Goal: Task Accomplishment & Management: Manage account settings

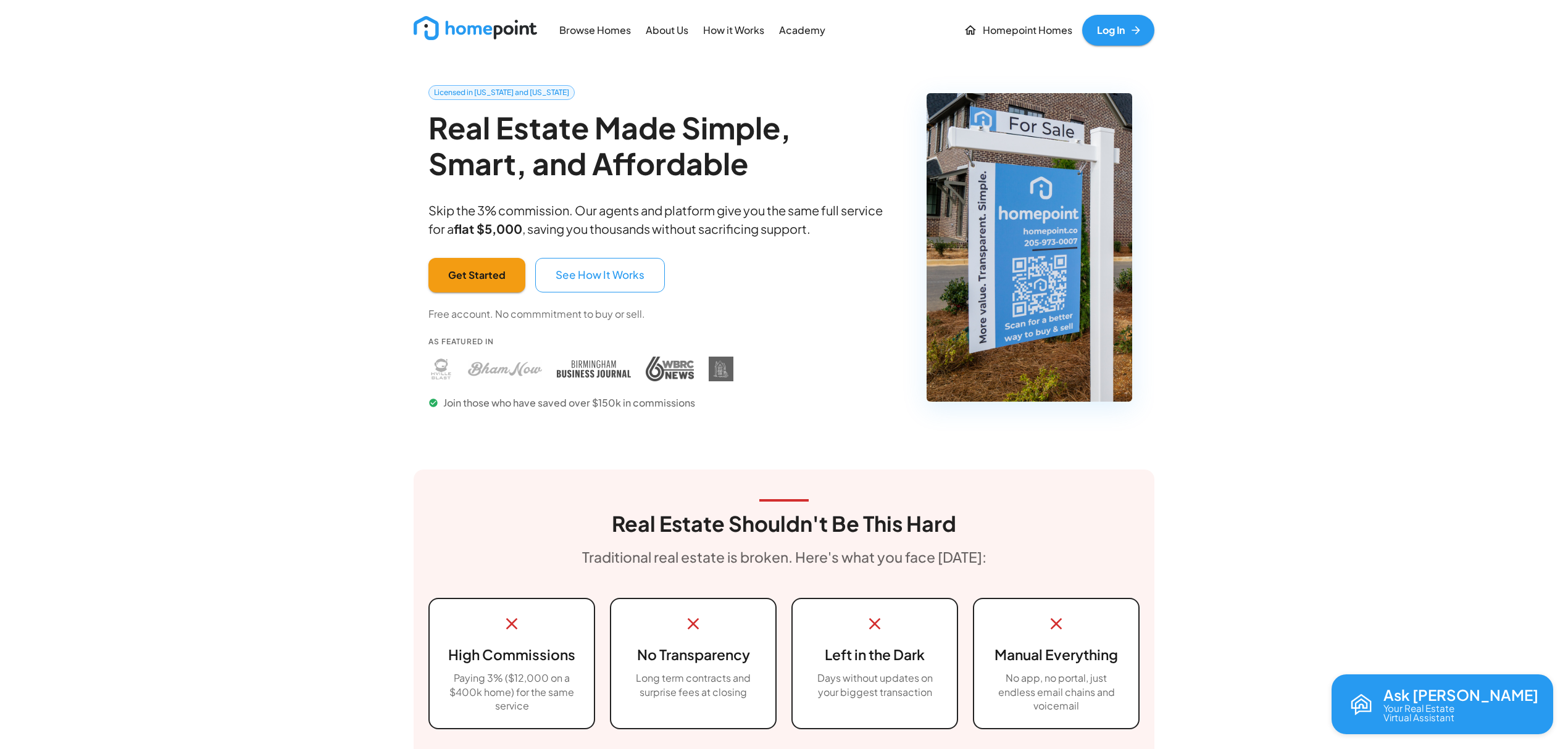
click at [1117, 28] on link "Log In" at bounding box center [1117, 30] width 72 height 31
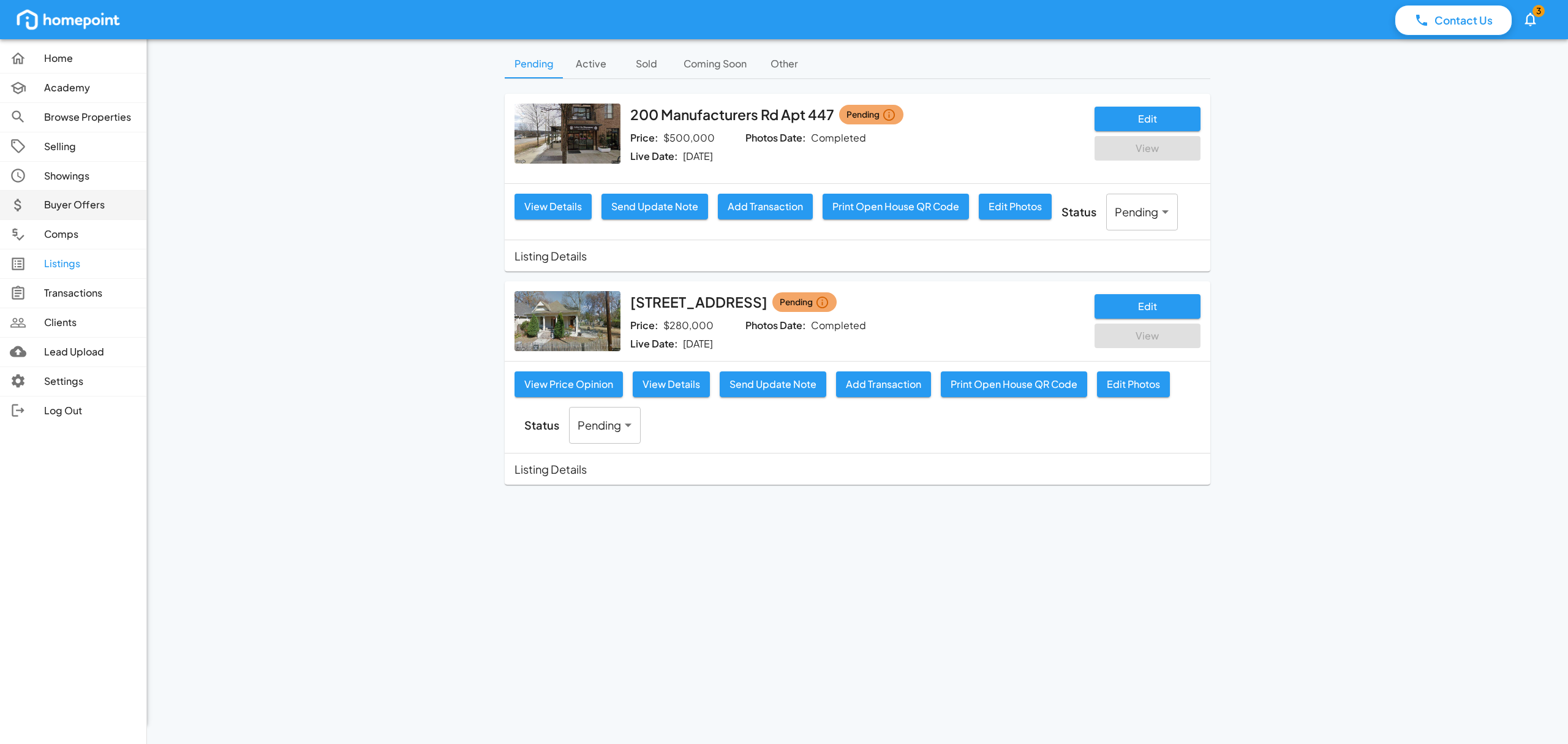
click at [81, 214] on link "Buyer Offers" at bounding box center [73, 204] width 146 height 29
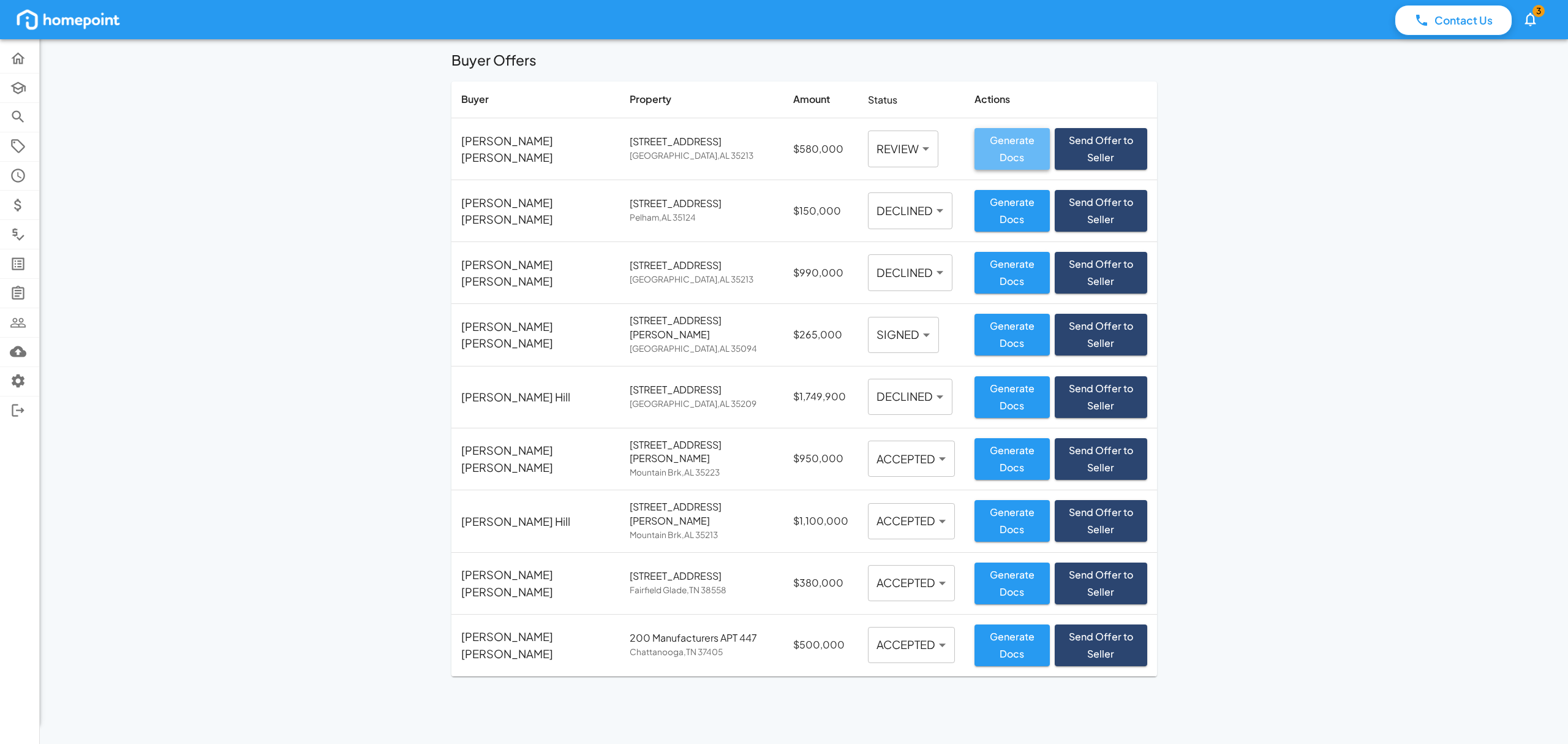
click at [974, 142] on button "Generate Docs" at bounding box center [1012, 148] width 76 height 41
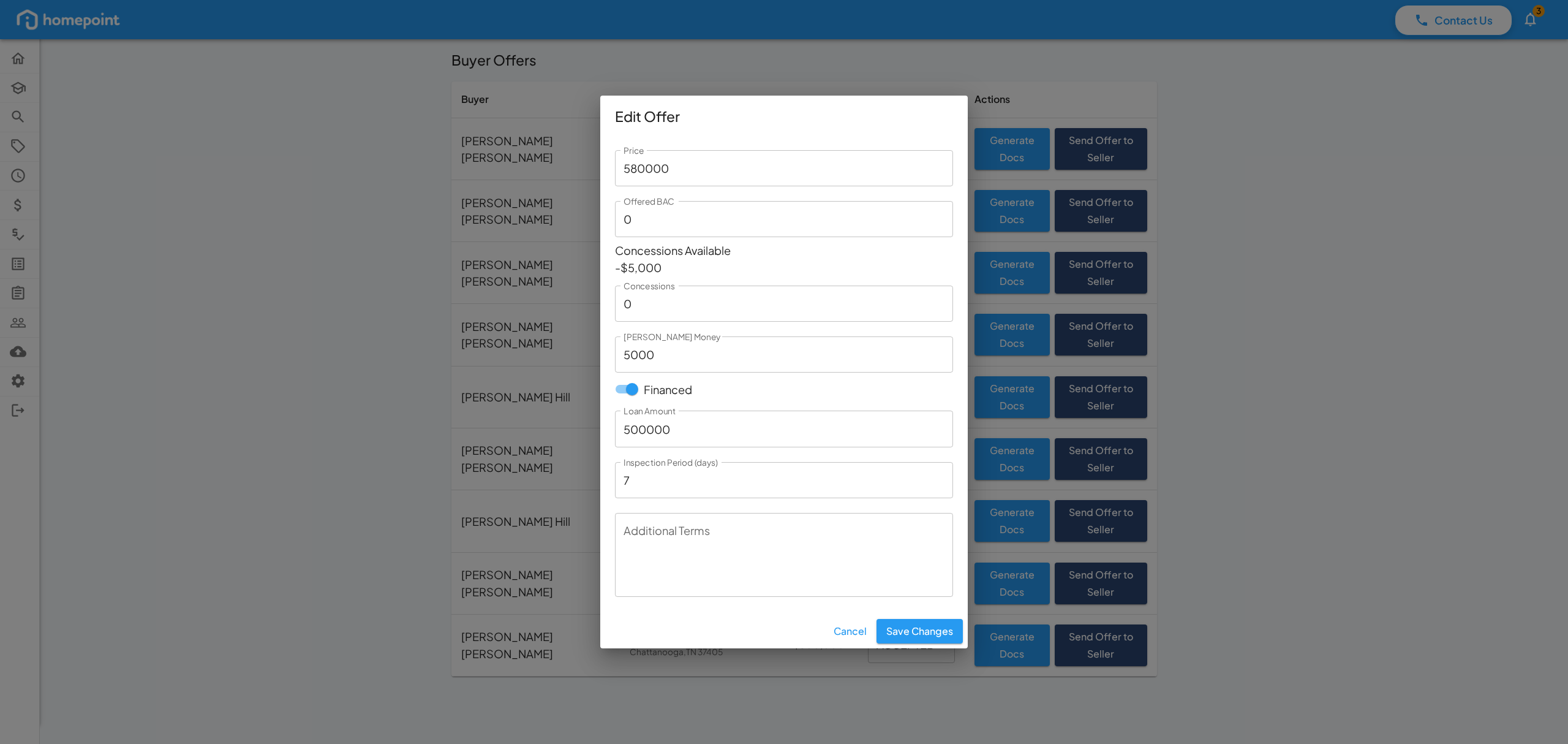
click at [716, 557] on textarea "Additional Terms" at bounding box center [784, 555] width 321 height 63
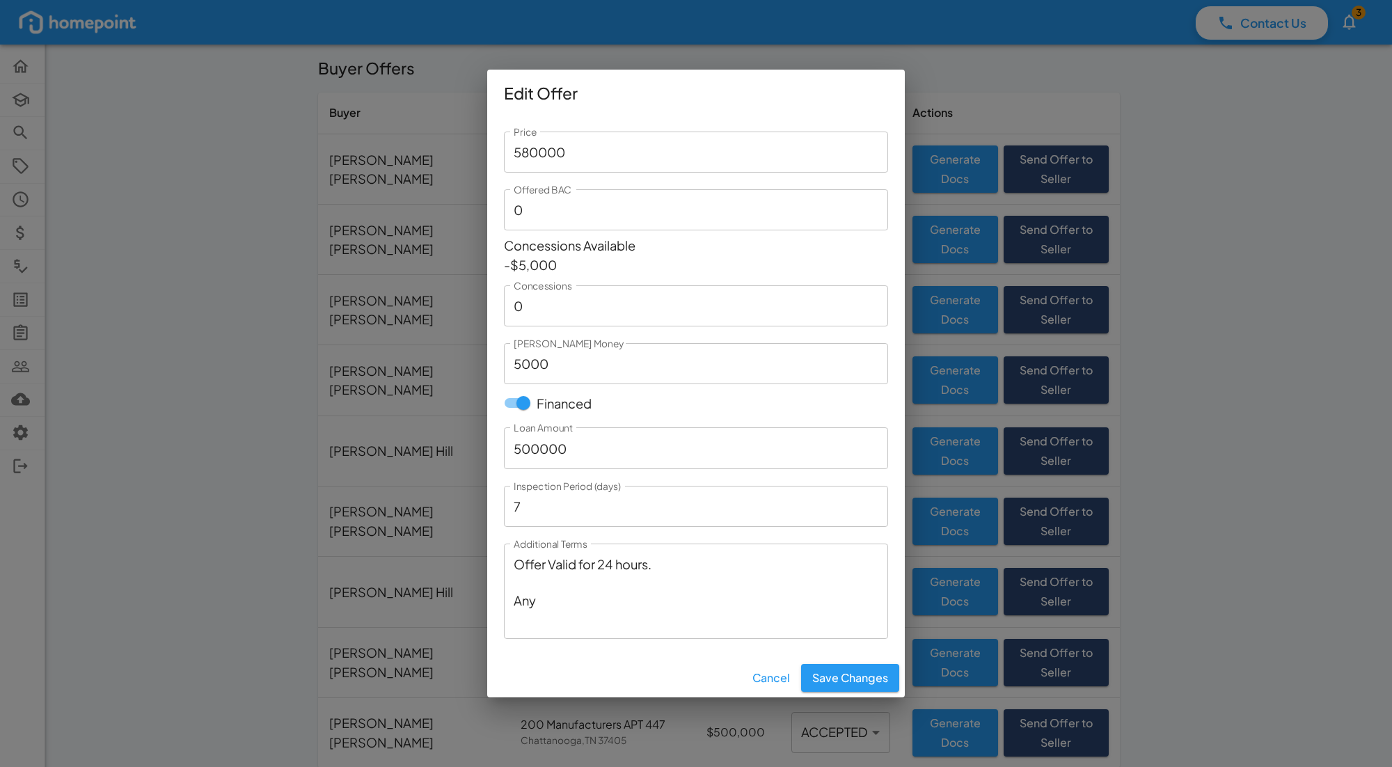
click at [569, 593] on textarea "Offer Valid for 24 hours. Any" at bounding box center [696, 591] width 365 height 72
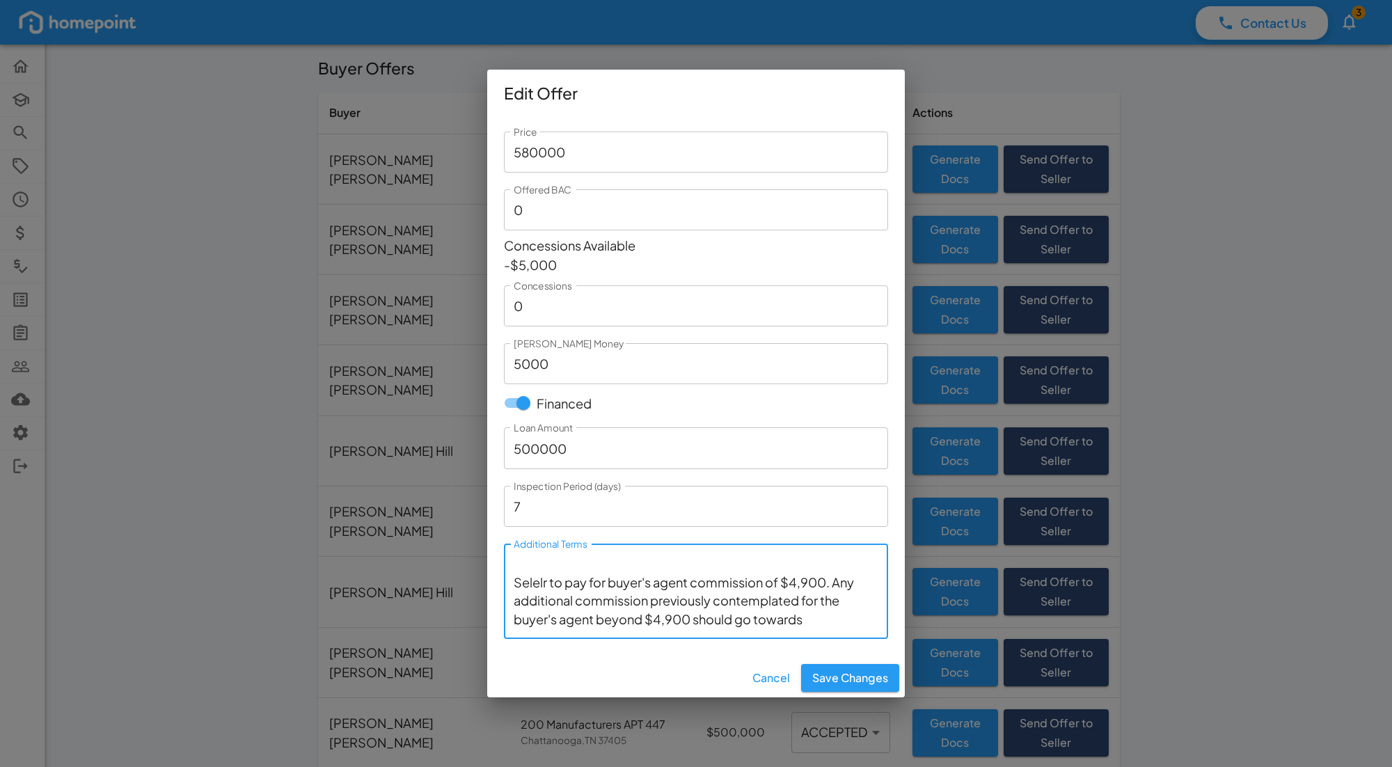
scroll to position [36, 0]
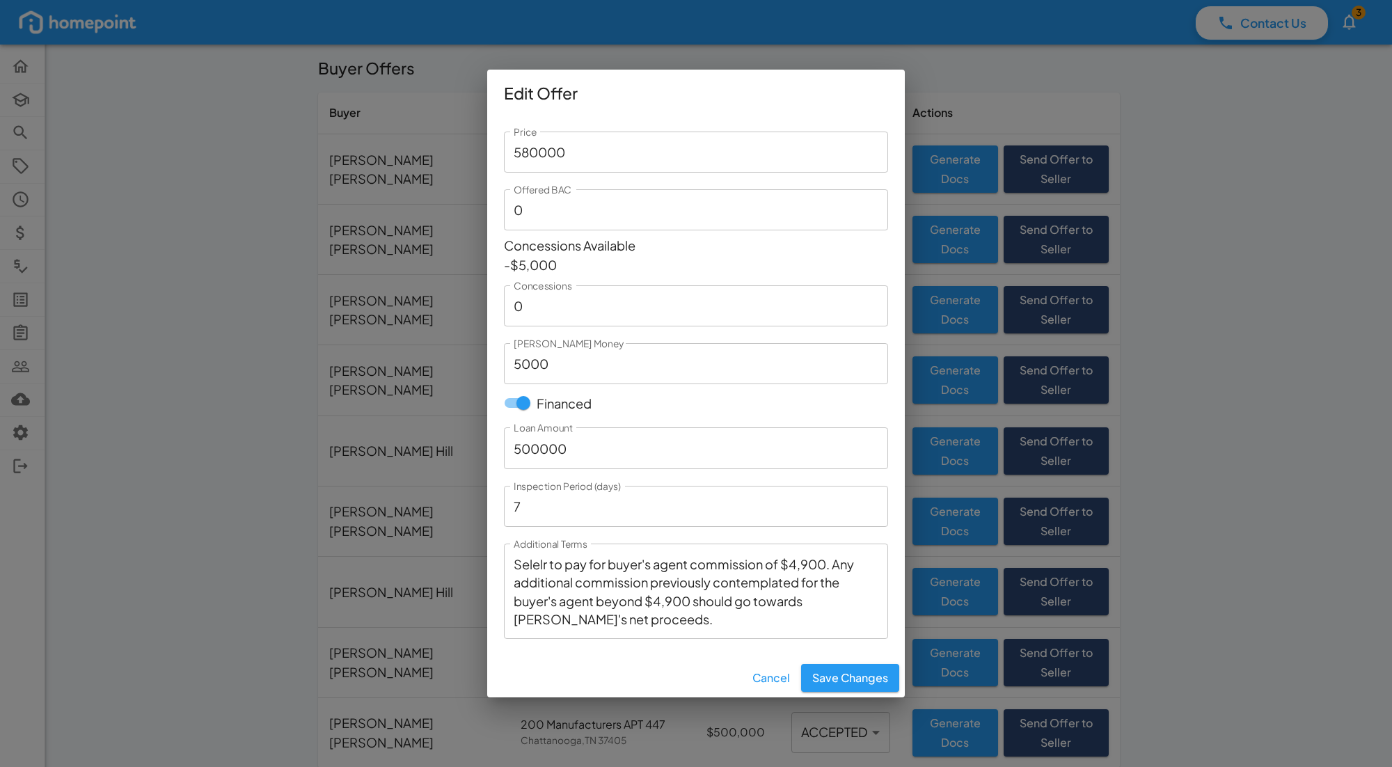
click at [544, 562] on textarea "Offer Valid for 24 hours. Selelr to pay for buyer's agent commission of $4,900.…" at bounding box center [696, 591] width 365 height 72
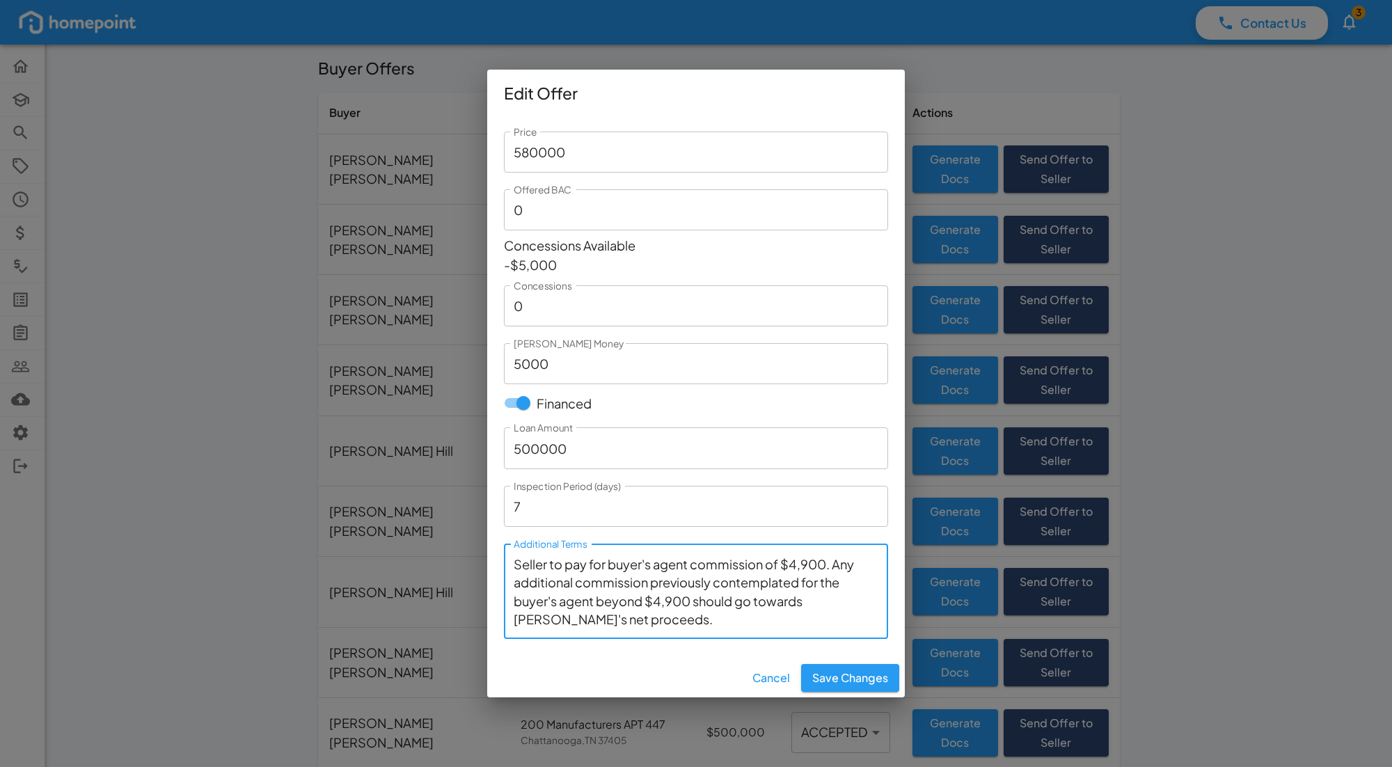
click at [837, 561] on textarea "Offer Valid for 24 hours. Seller to pay for buyer's agent commission of $4,900.…" at bounding box center [696, 591] width 365 height 72
drag, startPoint x: 774, startPoint y: 622, endPoint x: 580, endPoint y: 580, distance: 198.5
click at [580, 580] on textarea "Offer Valid for 24 hours. Seller to pay for buyer's agent commission of $4,900.…" at bounding box center [696, 591] width 365 height 72
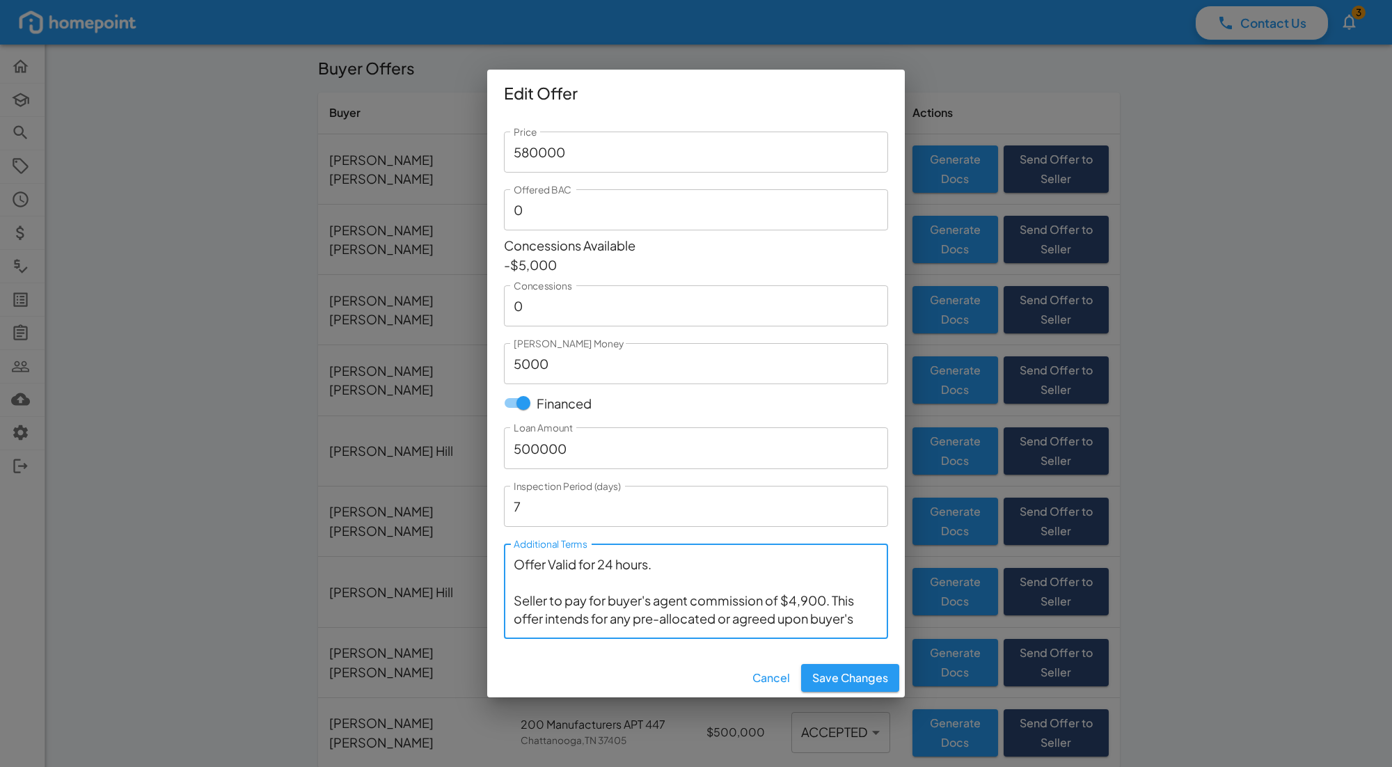
drag, startPoint x: 585, startPoint y: 624, endPoint x: 508, endPoint y: 599, distance: 81.4
click at [508, 599] on div "Offer Valid for 24 hours. Seller to pay for buyer's agent commission of $4,900.…" at bounding box center [696, 591] width 384 height 95
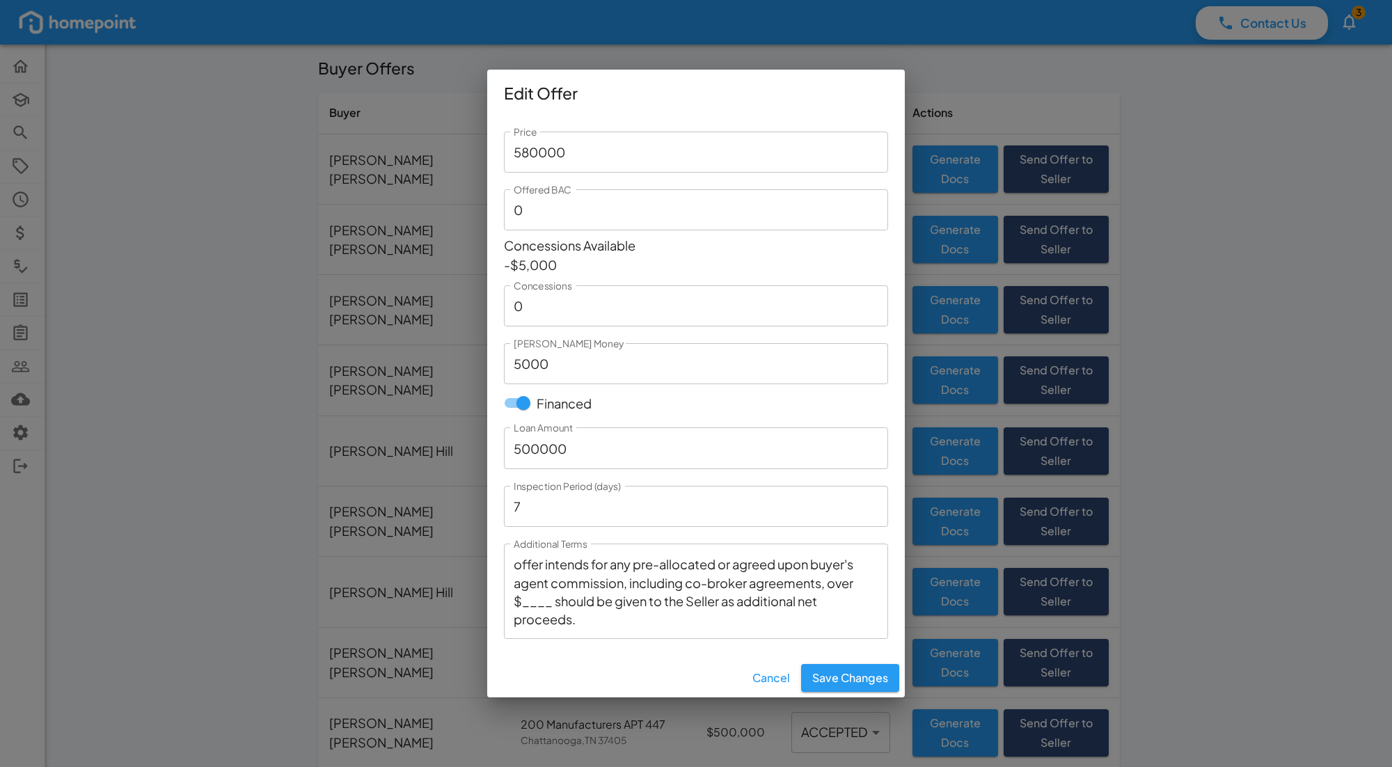
scroll to position [56, 0]
drag, startPoint x: 555, startPoint y: 600, endPoint x: 580, endPoint y: 612, distance: 28.0
click at [555, 600] on textarea "Offer Valid for 24 hours. Seller to pay for buyer's agent commission of $4,900.…" at bounding box center [696, 591] width 365 height 72
drag, startPoint x: 558, startPoint y: 602, endPoint x: 602, endPoint y: 619, distance: 47.2
click at [558, 602] on textarea "Offer Valid for 24 hours. Seller to pay for buyer's agent commission of $4,900.…" at bounding box center [696, 591] width 365 height 72
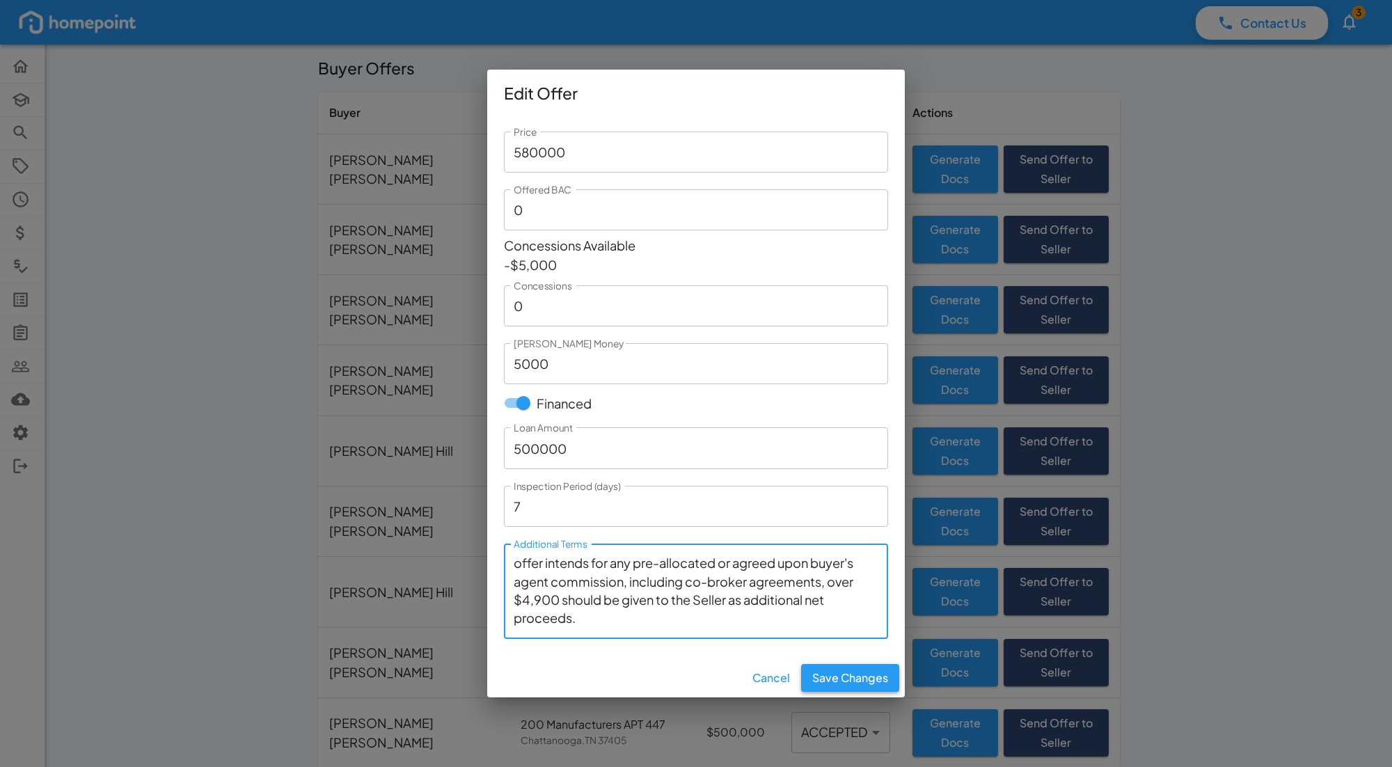
type textarea "Offer Valid for 24 hours. Seller to pay for buyer's agent commission of $4,900.…"
click at [844, 679] on button "Save Changes" at bounding box center [850, 678] width 98 height 28
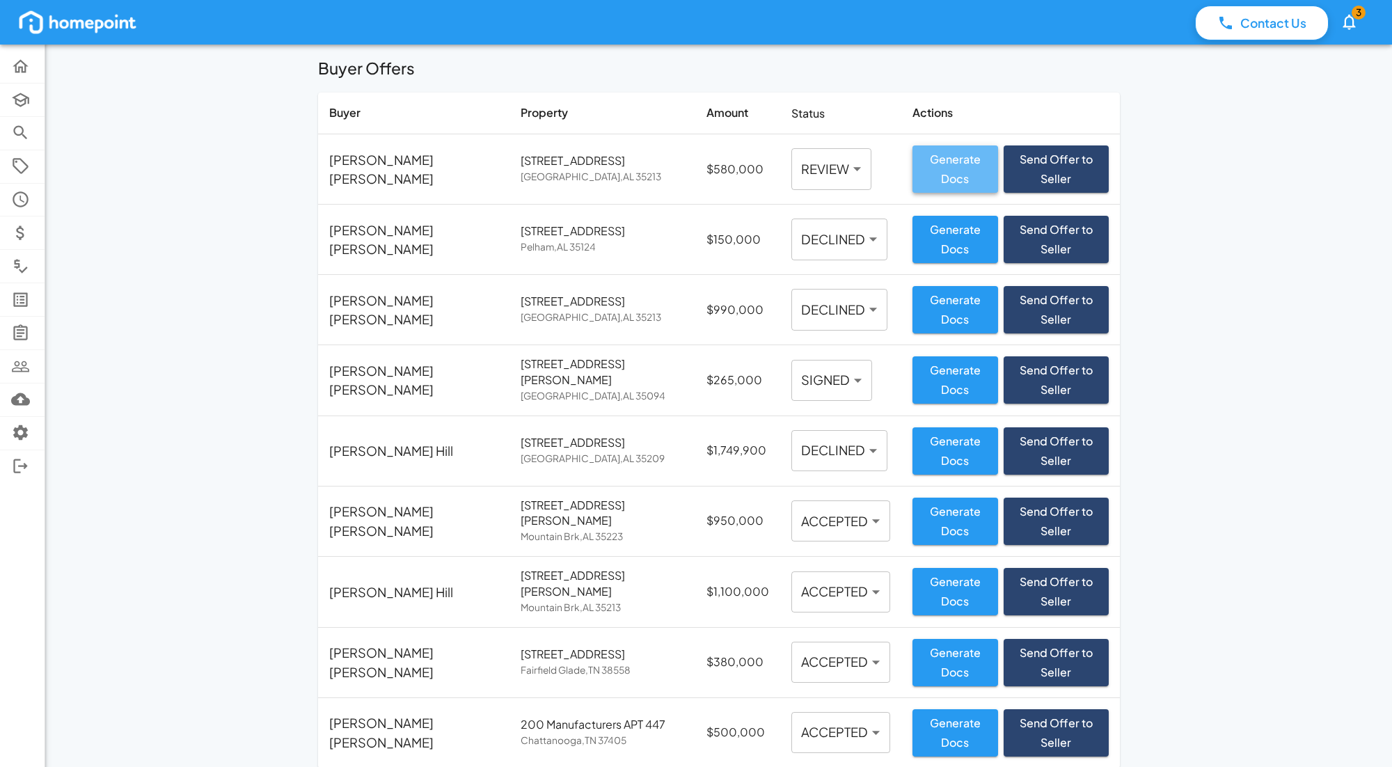
click at [912, 171] on button "Generate Docs" at bounding box center [955, 168] width 86 height 47
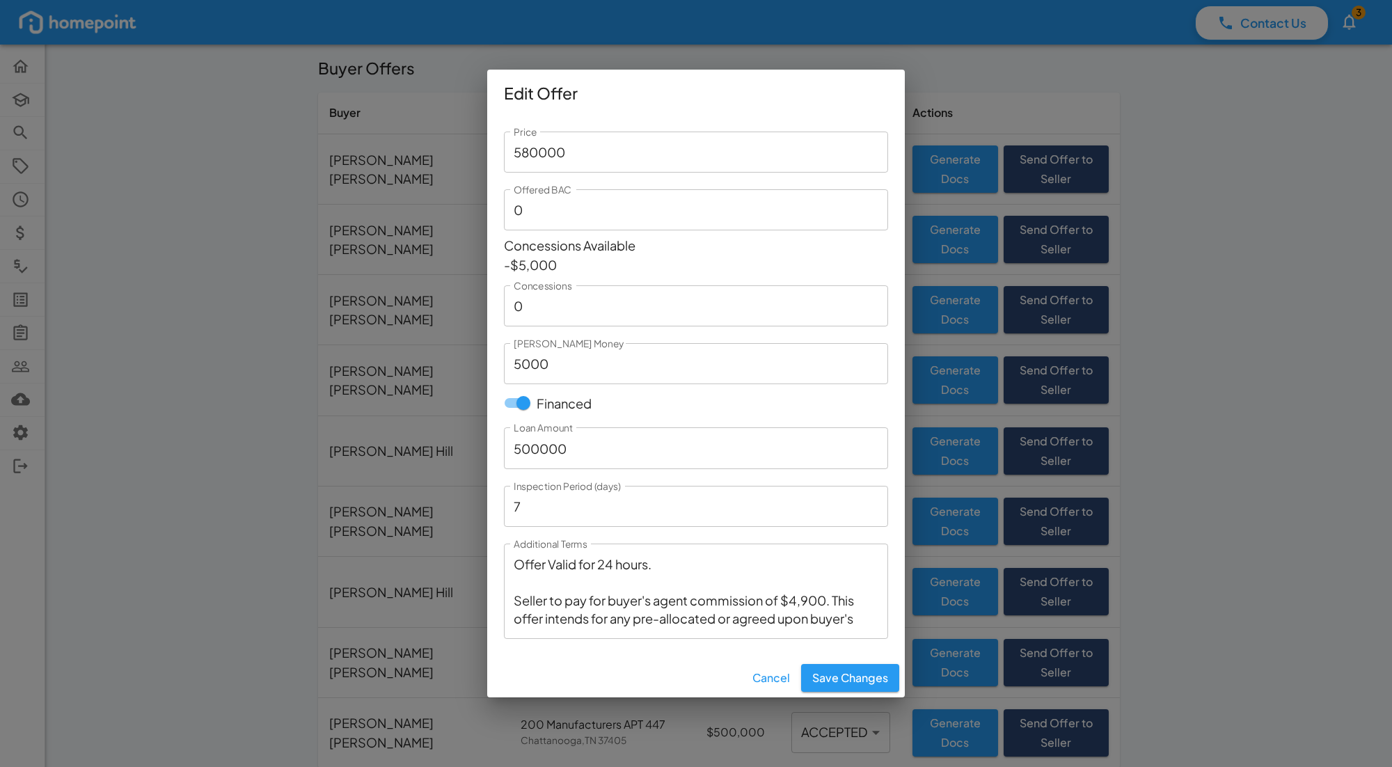
click at [237, 161] on div "Edit Offer Price 580000 Price Offered BAC 0 Offered BAC Concessions Available -…" at bounding box center [696, 383] width 1392 height 767
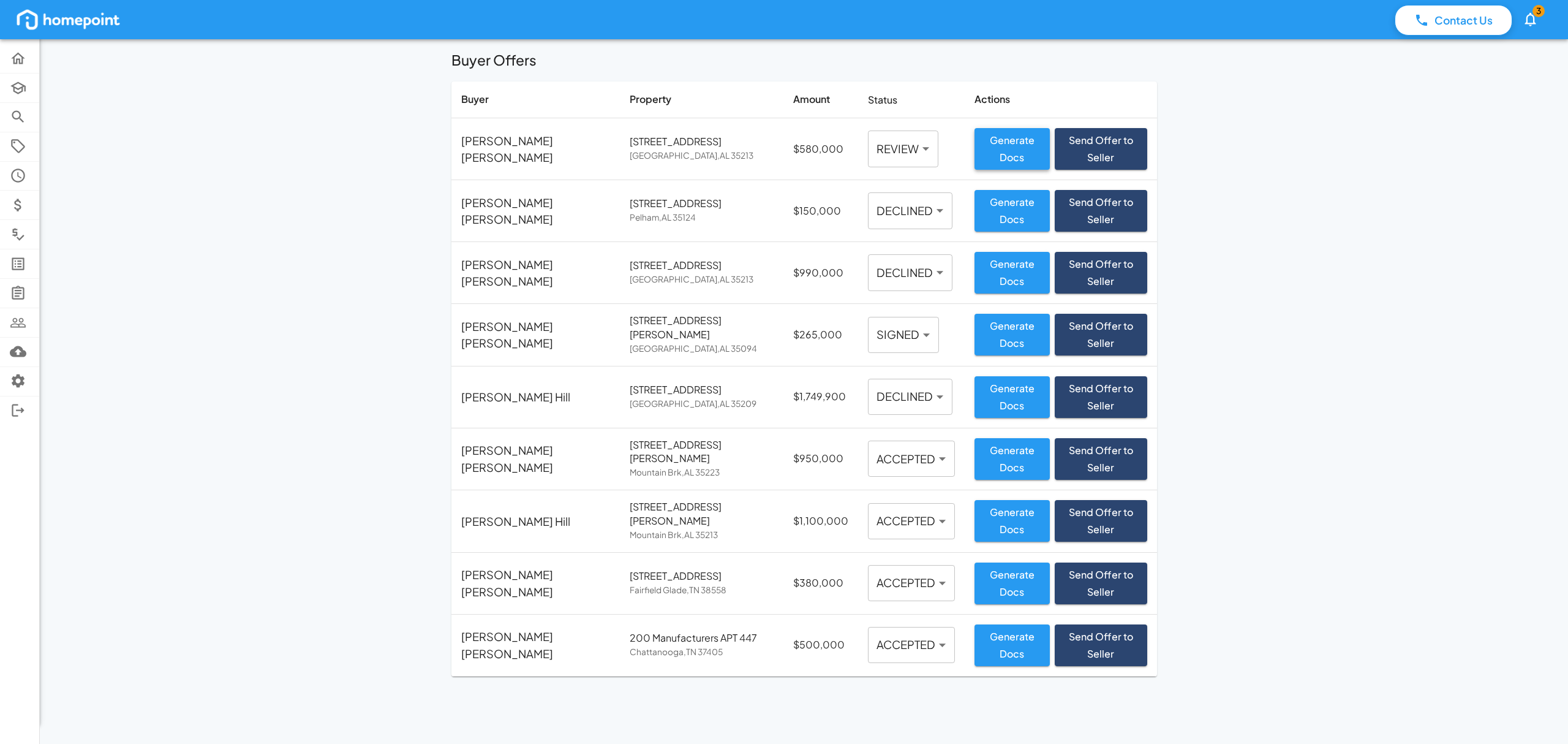
click at [984, 151] on button "Generate Docs" at bounding box center [1012, 148] width 76 height 41
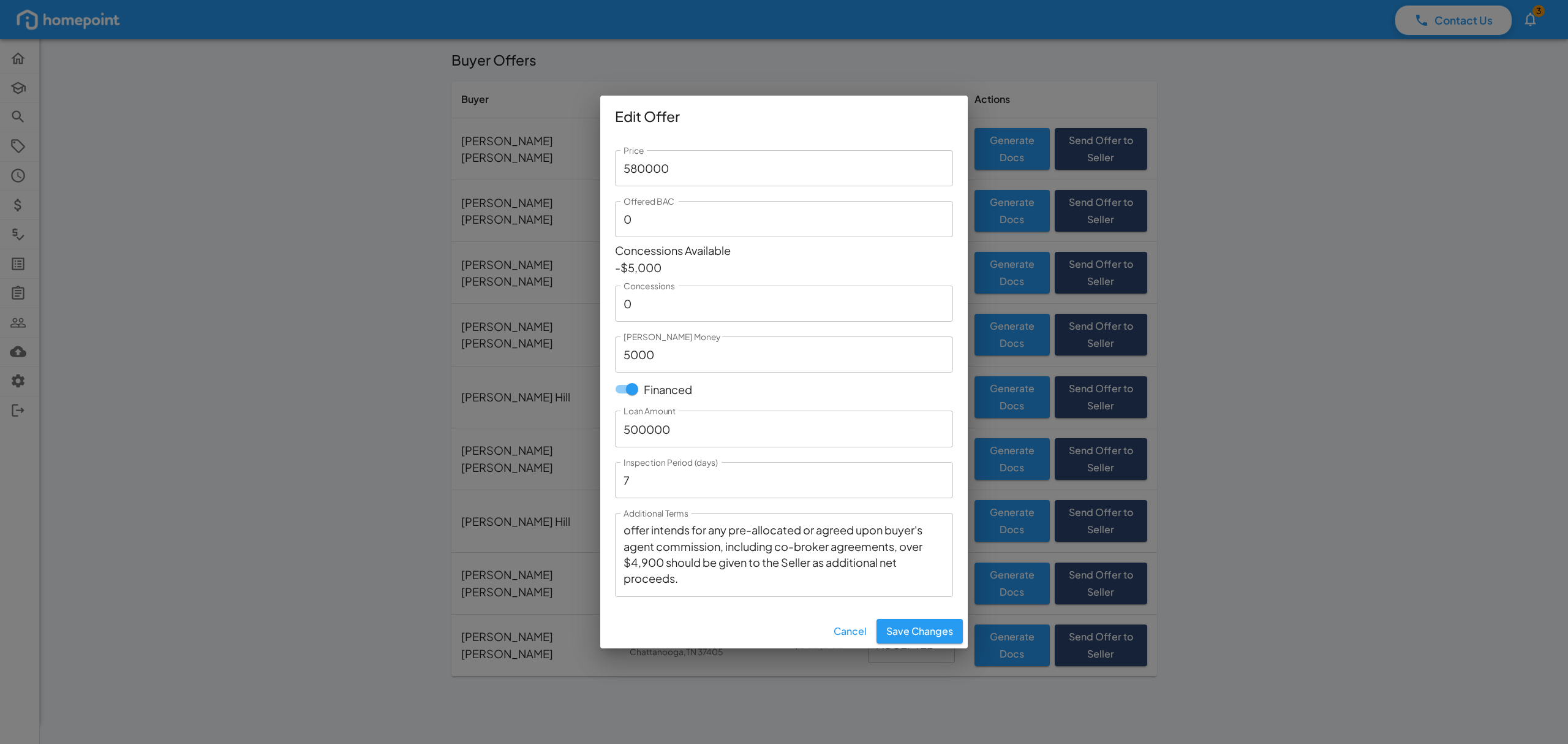
click at [707, 578] on textarea "Offer Valid for 24 hours. Seller to pay for buyer's agent commission of $4,900.…" at bounding box center [784, 555] width 321 height 63
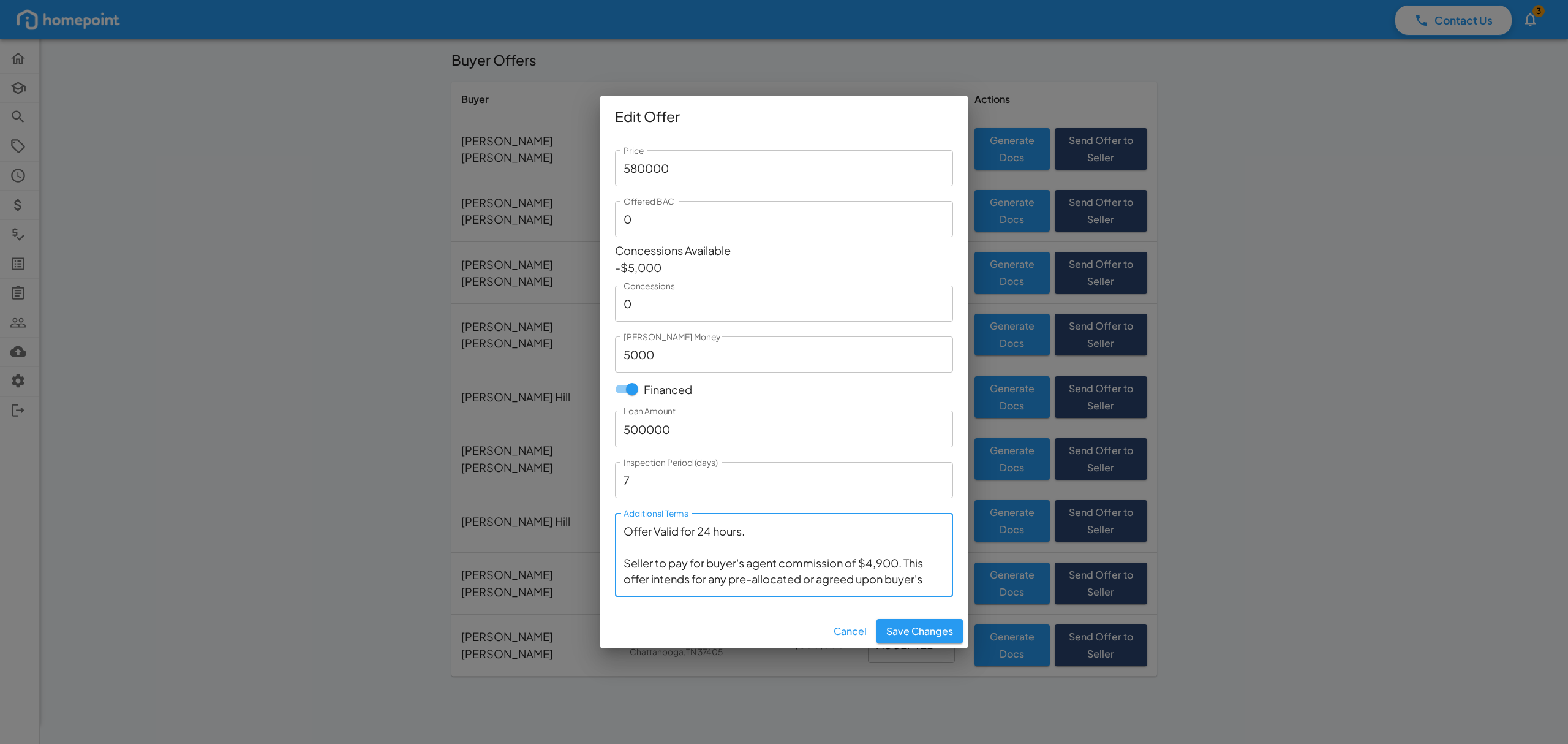
click at [809, 543] on textarea "Offer Valid for 24 hours. Seller to pay for buyer's agent commission of $4,900.…" at bounding box center [784, 555] width 321 height 63
click at [640, 550] on textarea "Offer Valid for 24 hours. Seller to pay for buyer's agent commission of $4,900.…" at bounding box center [784, 555] width 321 height 63
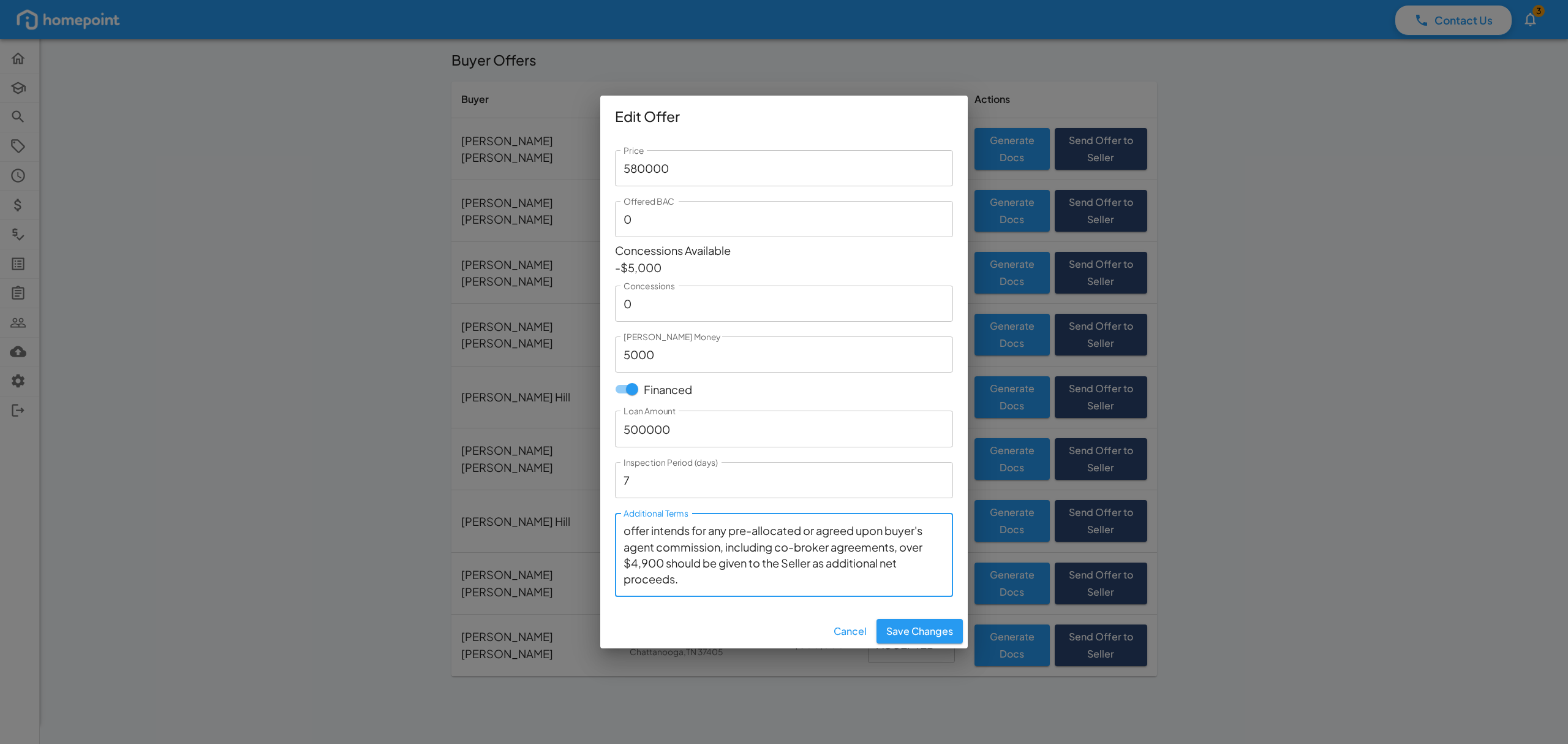
drag, startPoint x: 707, startPoint y: 581, endPoint x: 656, endPoint y: 548, distance: 60.7
click at [656, 548] on textarea "Offer Valid for 24 hours. Appliances to stay: range, microwave, dishwasher, ref…" at bounding box center [784, 555] width 321 height 63
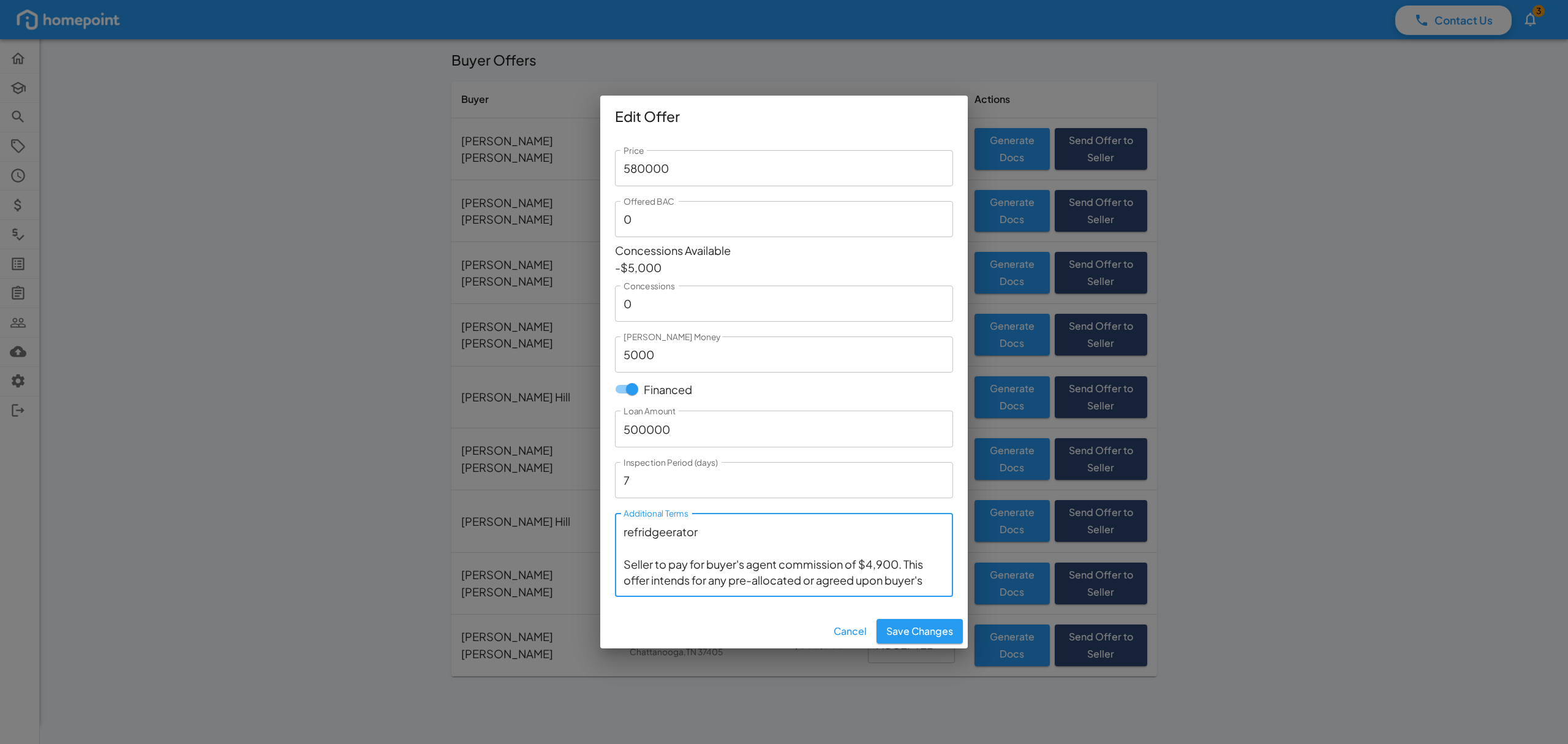
scroll to position [0, 0]
click at [782, 581] on textarea "Offer Valid for 24 hours. Appliances to stay: range, microwave, dishwasher, ref…" at bounding box center [784, 555] width 321 height 63
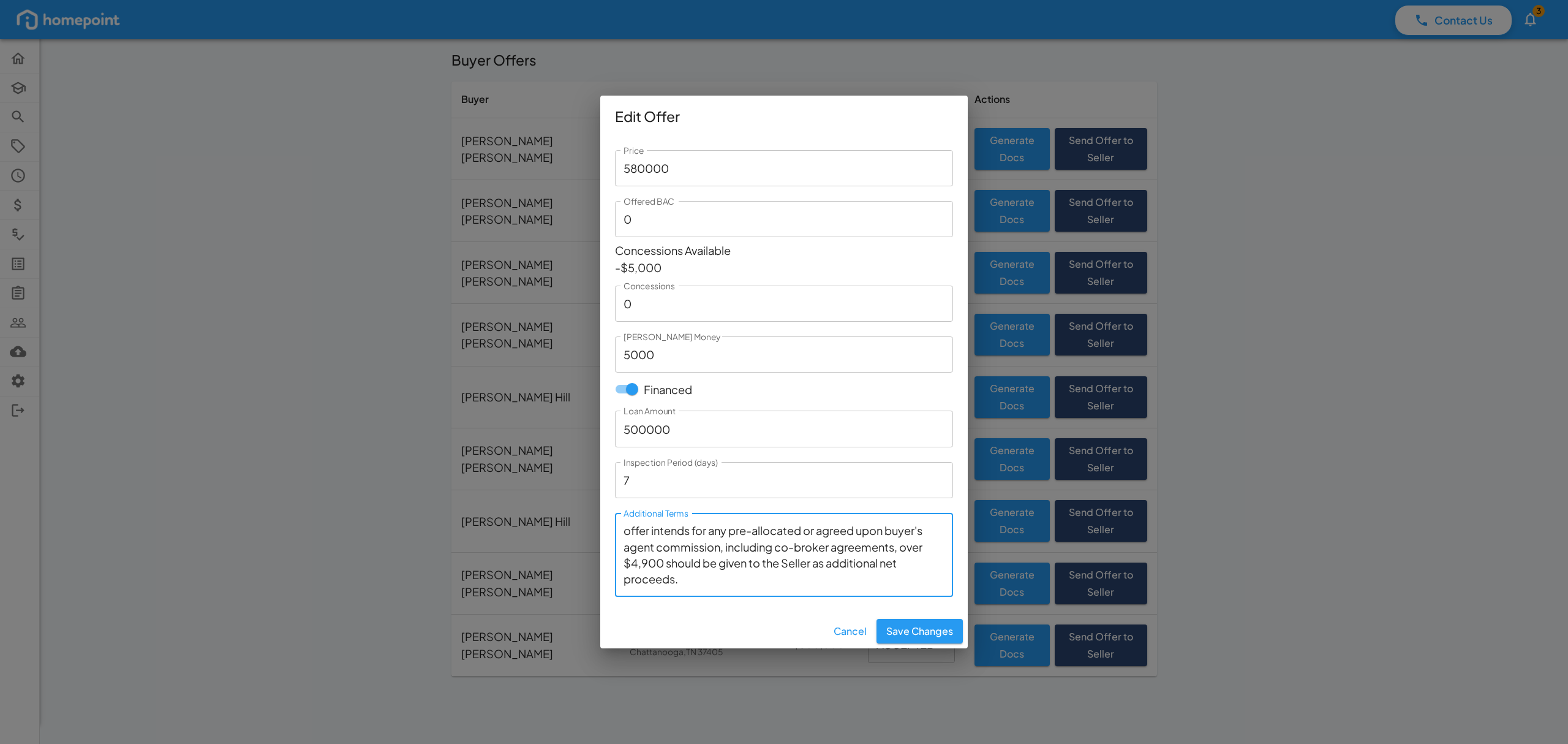
drag, startPoint x: 708, startPoint y: 578, endPoint x: 684, endPoint y: 537, distance: 47.5
click at [672, 535] on textarea "Offer Valid for 24 hours. Appliances to stay: range, microwave, dishwasher, ref…" at bounding box center [784, 555] width 321 height 63
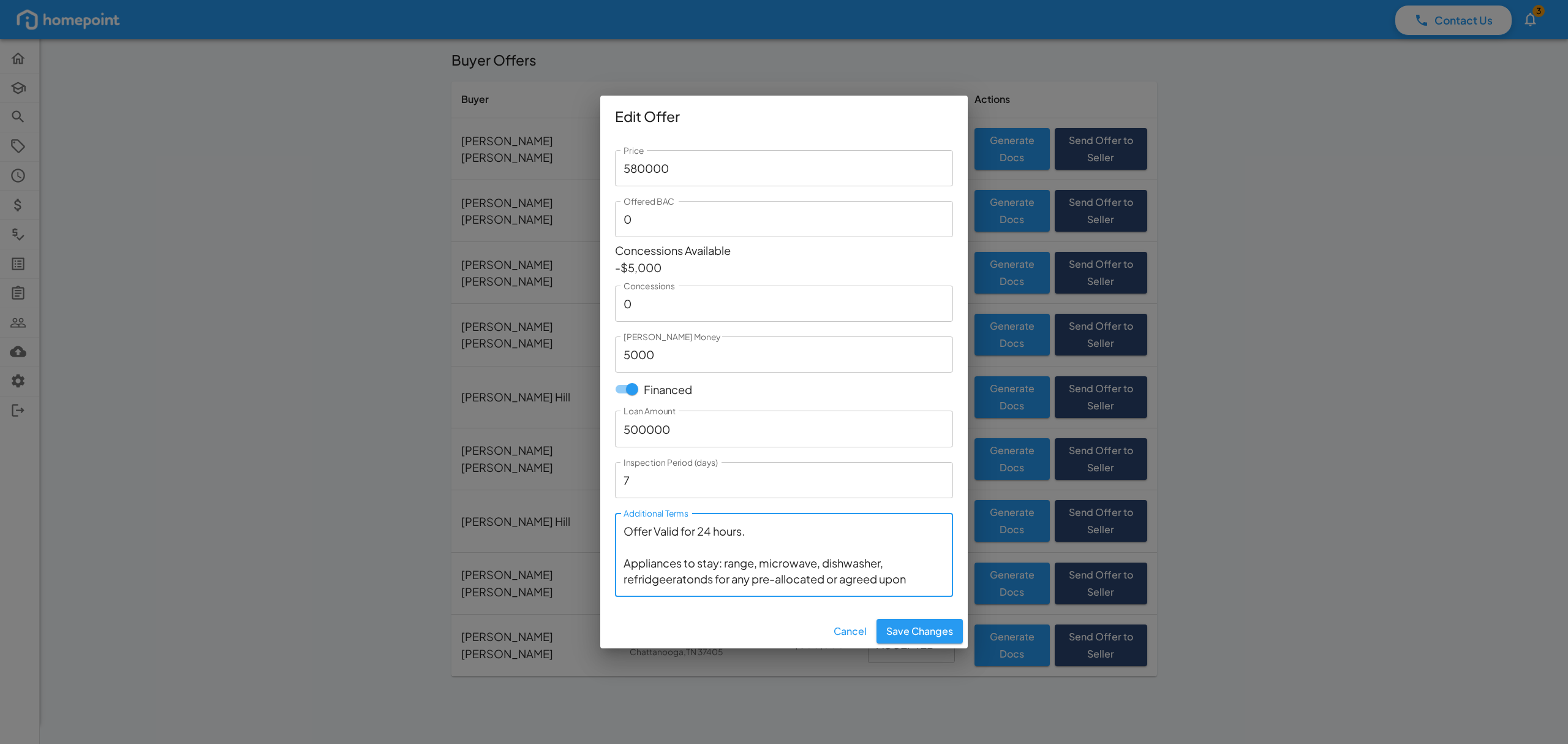
type textarea "Offer Valid for 24 hours. Appliances to stay: range, microwave, dishwasher, ref…"
click at [855, 638] on button "Cancel" at bounding box center [850, 631] width 43 height 25
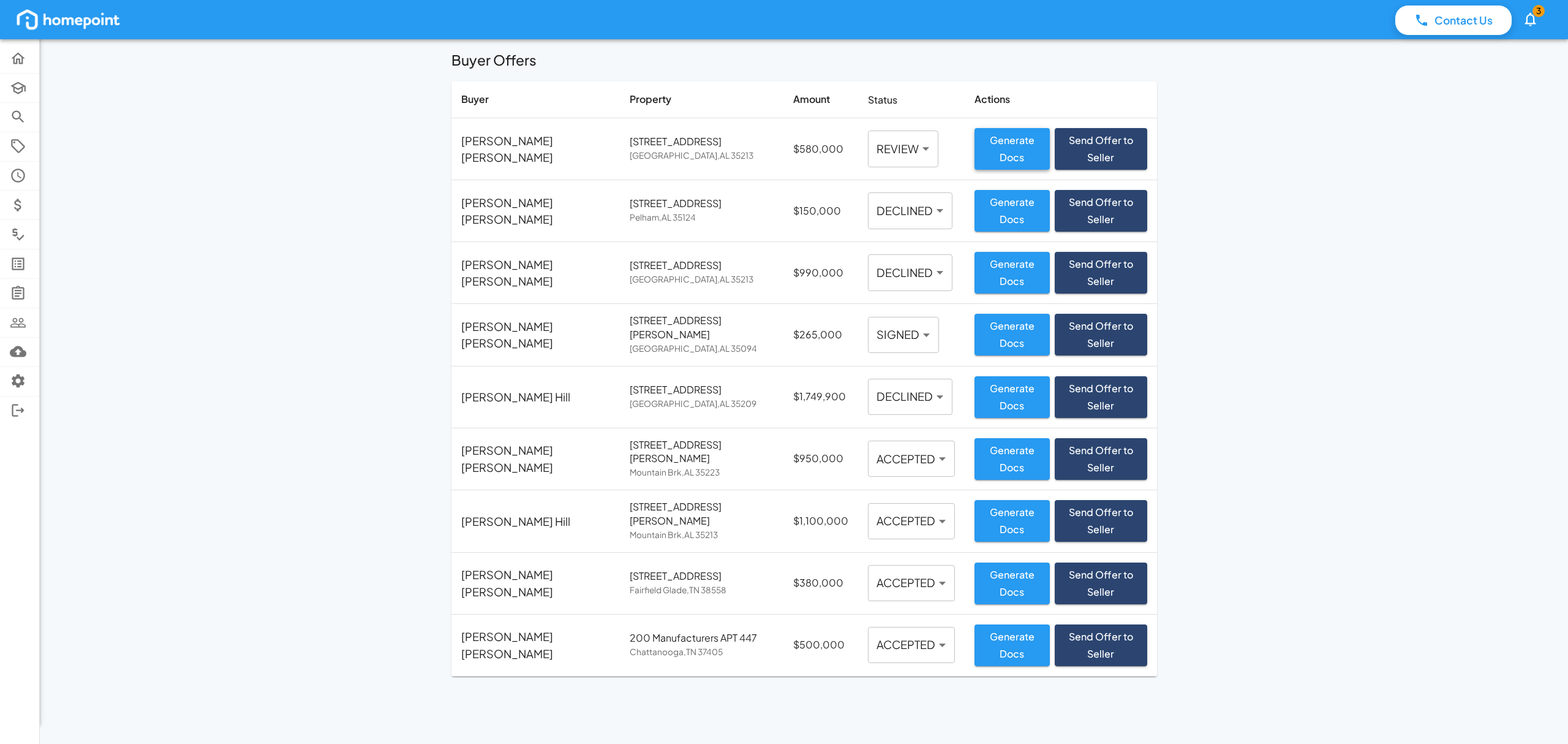
click at [974, 140] on button "Generate Docs" at bounding box center [1012, 148] width 76 height 41
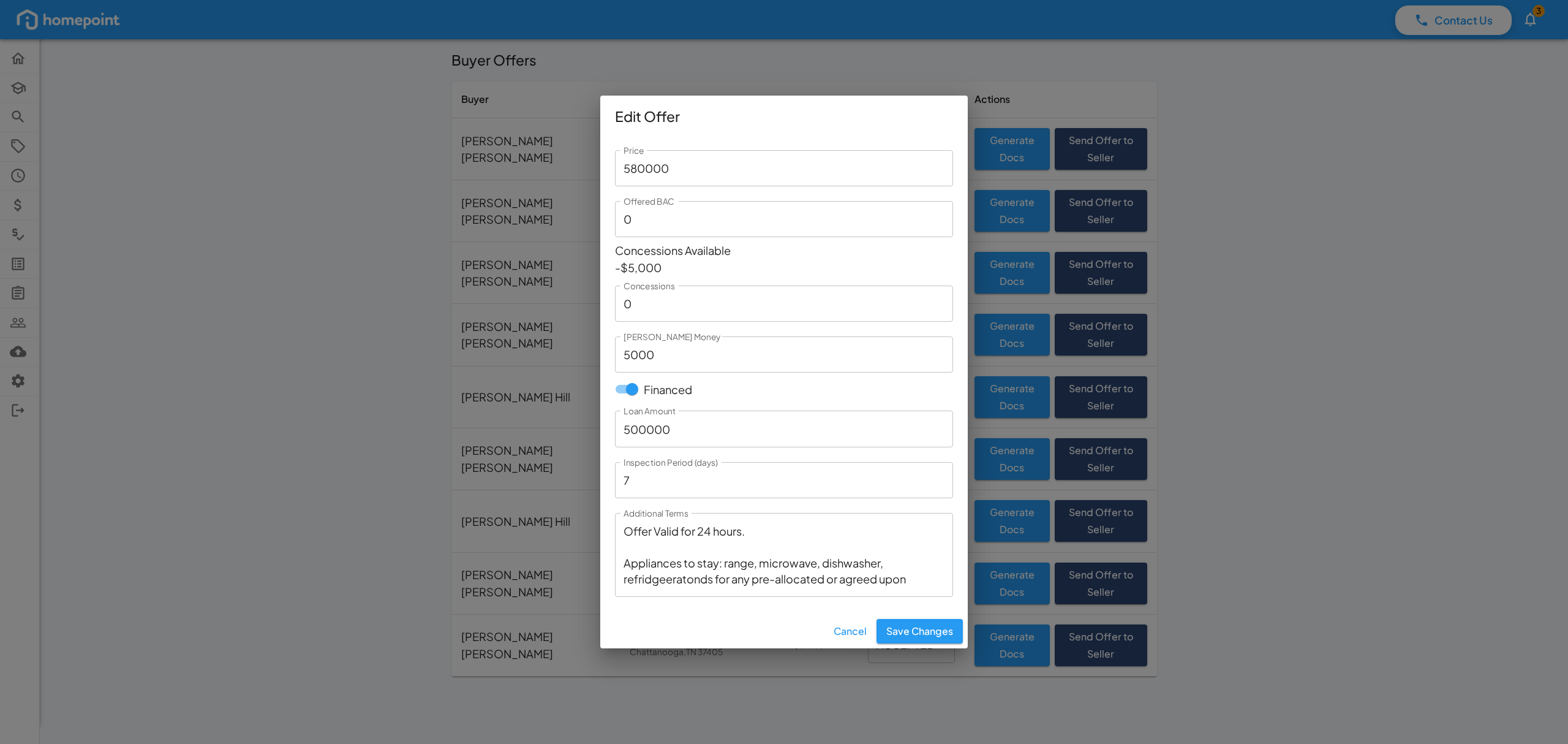
click at [777, 556] on textarea "Offer Valid for 24 hours. Appliances to stay: range, microwave, dishwasher, ref…" at bounding box center [784, 555] width 321 height 63
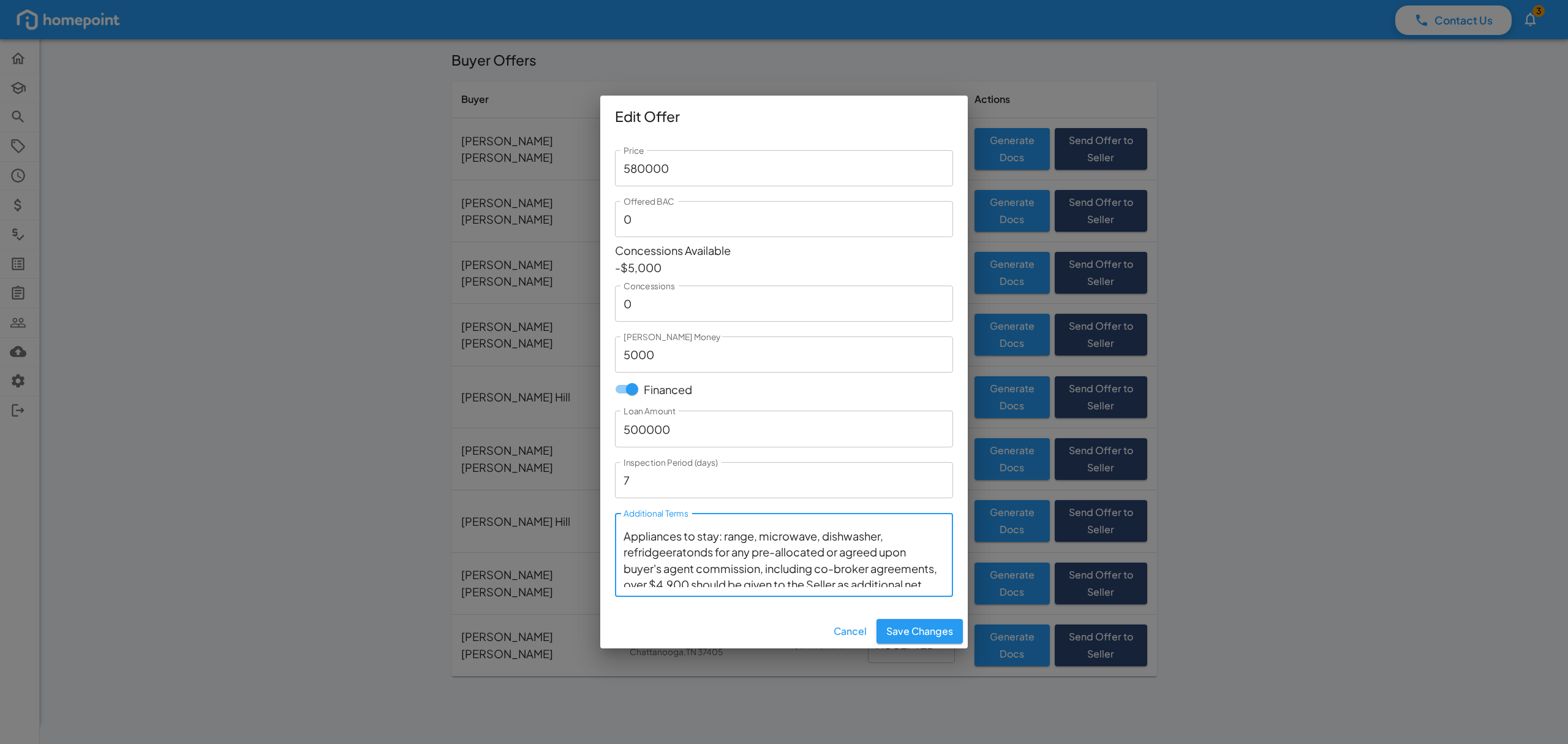
scroll to position [49, 0]
click at [716, 533] on textarea "Offer Valid for 24 hours. Appliances to stay: range, microwave, dishwasher, ref…" at bounding box center [784, 555] width 321 height 63
drag, startPoint x: 642, startPoint y: 589, endPoint x: 653, endPoint y: 539, distance: 51.2
click at [653, 539] on textarea "Offer Valid for 24 hours. Appliances to stay: range, microwave, dishwasher, ref…" at bounding box center [784, 555] width 321 height 63
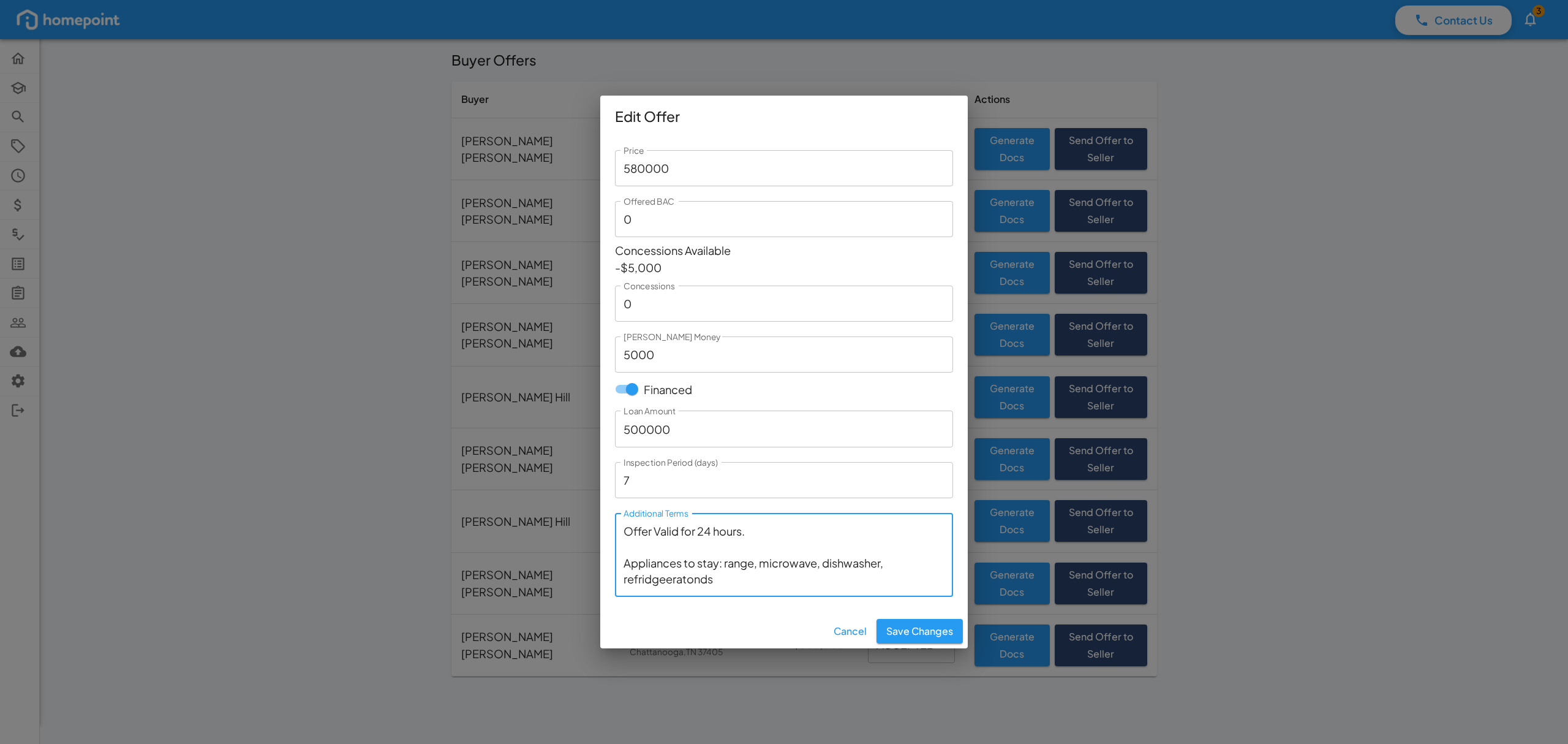
click at [720, 575] on textarea "Offer Valid for 24 hours. Appliances to stay: range, microwave, dishwasher, ref…" at bounding box center [784, 555] width 321 height 63
paste textarea "refrigerator"
click at [696, 578] on textarea "Offer Valid for 24 hours. Appliances to stay: range, microwave, dishwasher, ref…" at bounding box center [784, 555] width 321 height 63
click at [716, 581] on textarea "Offer Valid for 24 hours. Appliances to stay: range, microwave, dishwasher, ref…" at bounding box center [784, 555] width 321 height 63
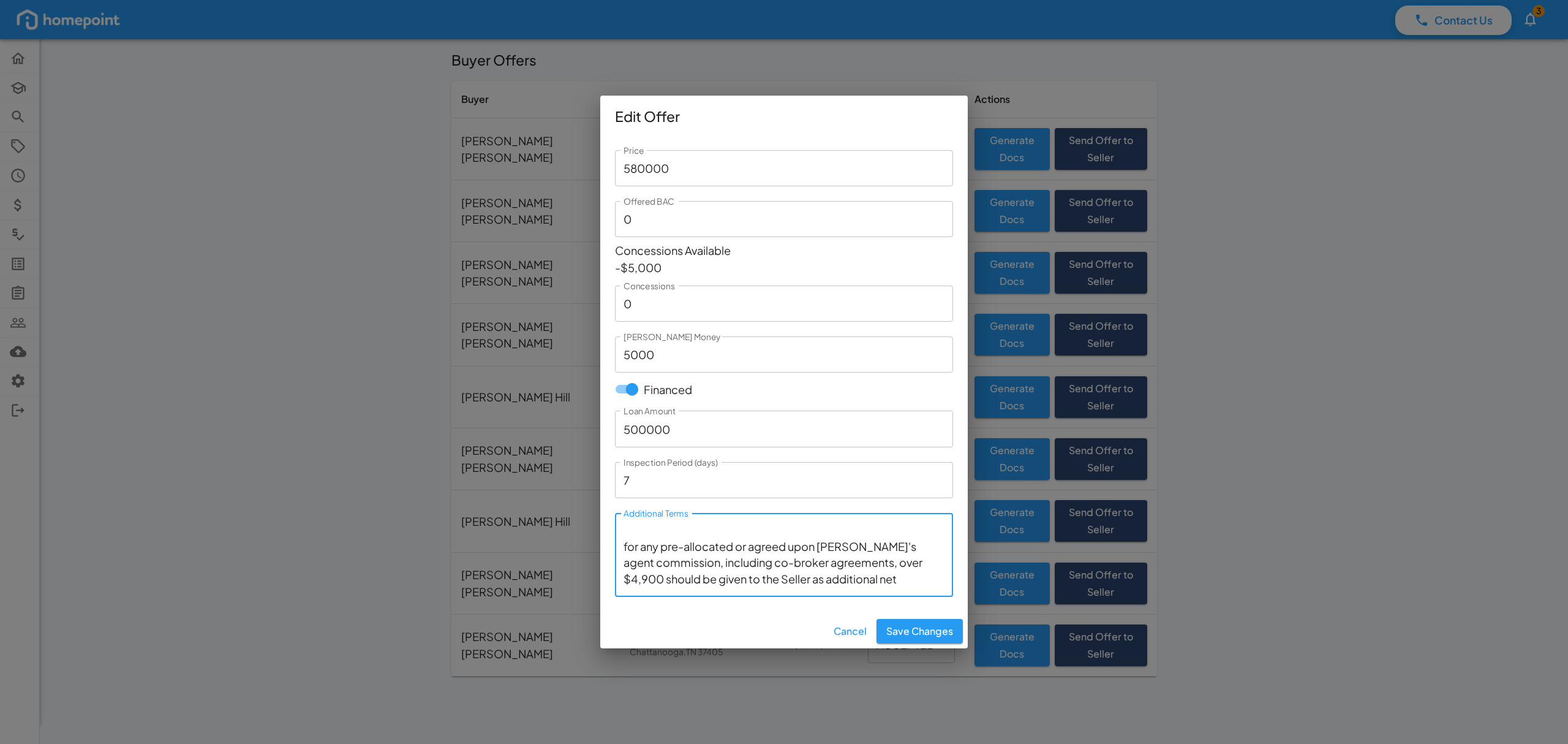
click at [627, 547] on textarea "Offer Valid for 24 hours. Appliances to stay: range, microwave, dishwasher, ref…" at bounding box center [784, 555] width 321 height 63
click at [624, 548] on textarea "Offer Valid for 24 hours. Appliances to stay: range, microwave, dishwasher, ref…" at bounding box center [784, 555] width 321 height 63
click at [725, 531] on textarea "Offer Valid for 24 hours. Appliances to stay: range, microwave, dishwasher, ref…" at bounding box center [784, 555] width 321 height 63
click at [819, 554] on textarea "Offer Valid for 24 hours. Appliances to stay: oven range, microwave, dishwasher…" at bounding box center [784, 555] width 321 height 63
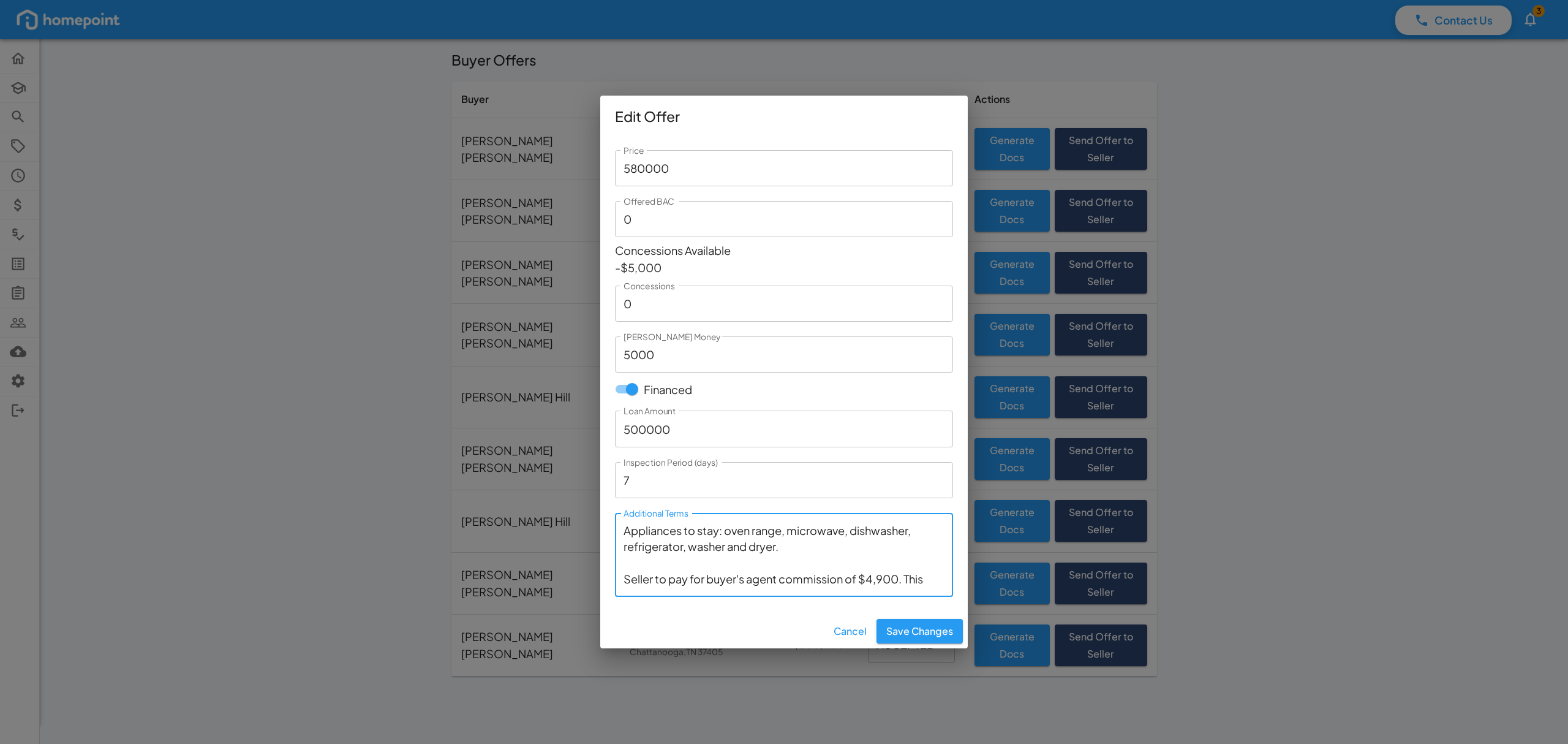
click at [736, 564] on textarea "Offer Valid for 24 hours. Appliances to stay: oven range, microwave, dishwasher…" at bounding box center [784, 555] width 321 height 63
click at [810, 548] on textarea "Offer Valid for 24 hours. Appliances to stay: oven range, microwave, dishwasher…" at bounding box center [784, 555] width 321 height 63
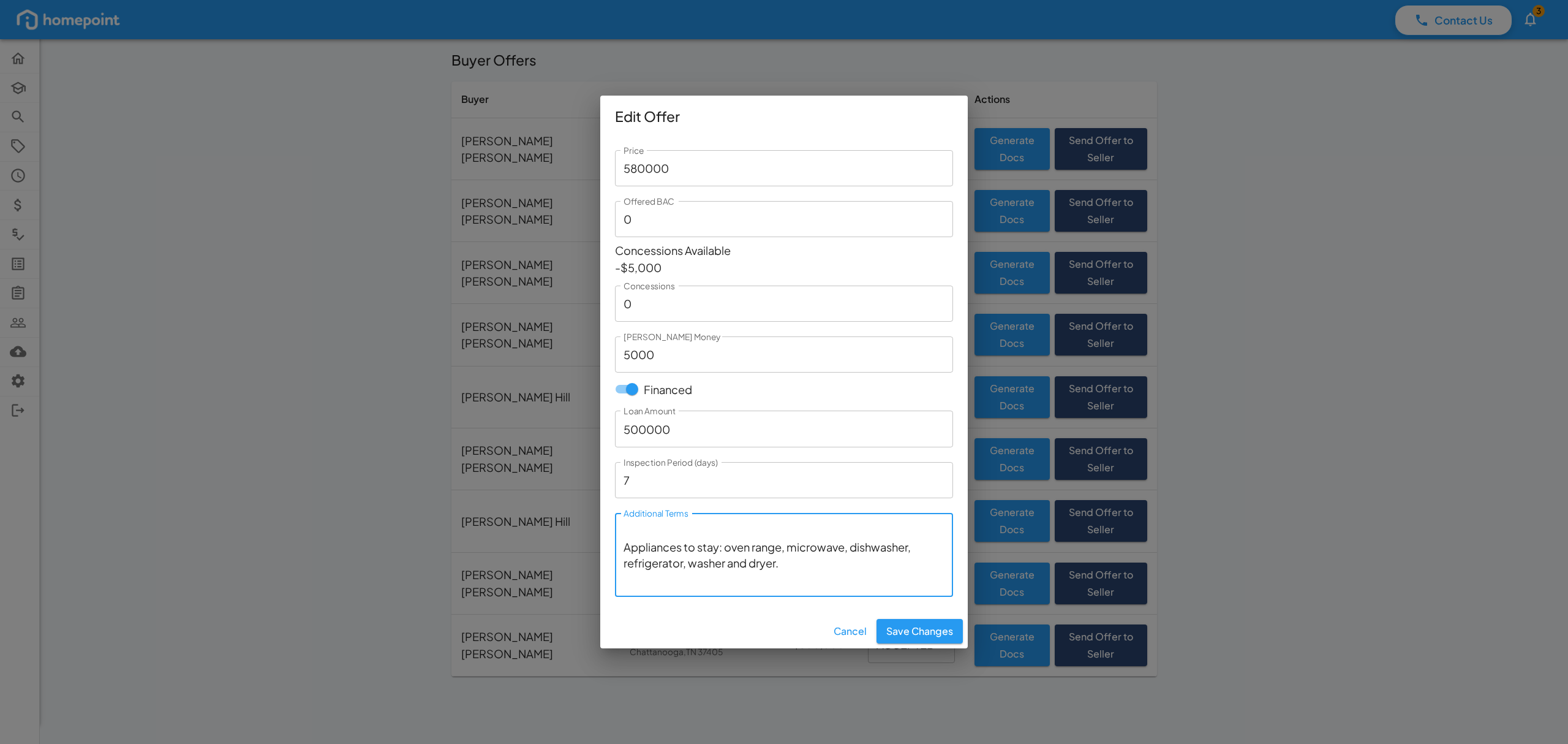
scroll to position [0, 0]
type textarea "Offer Valid for 24 hours. Appliances to stay: oven range, microwave, dishwasher…"
click at [913, 628] on button "Save Changes" at bounding box center [920, 631] width 86 height 25
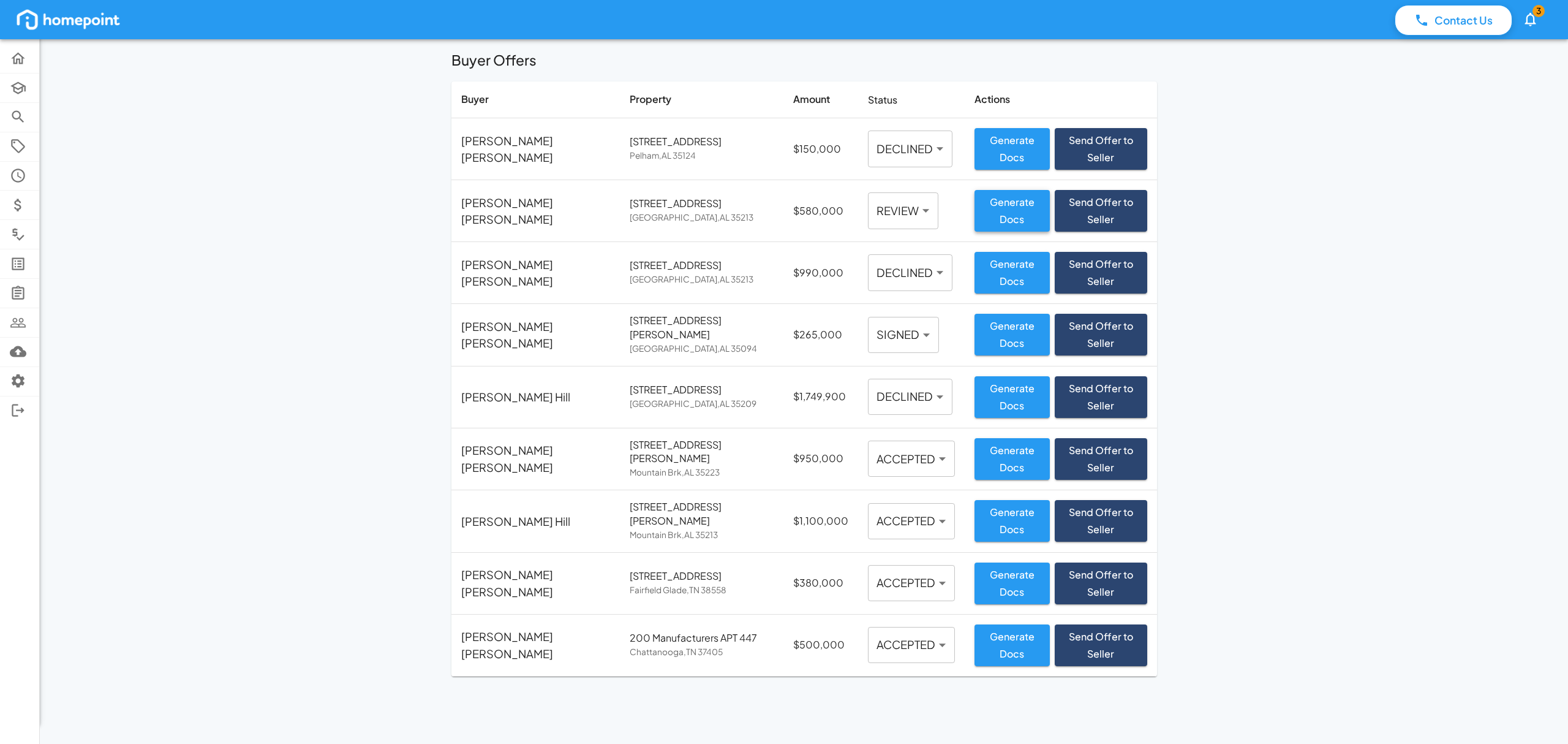
click at [974, 206] on button "Generate Docs" at bounding box center [1012, 210] width 76 height 41
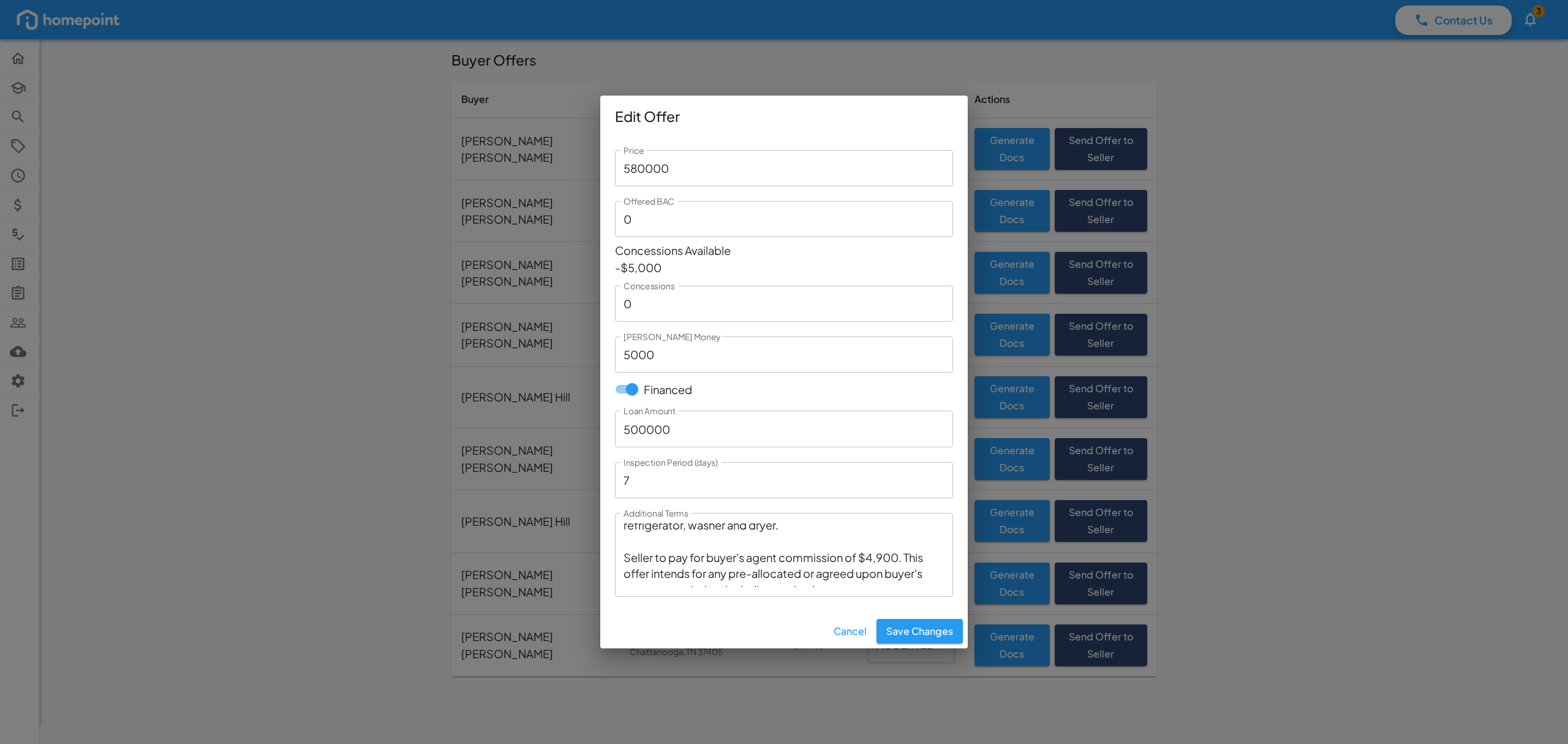
scroll to position [82, 0]
click at [934, 628] on button "Save Changes" at bounding box center [920, 631] width 86 height 25
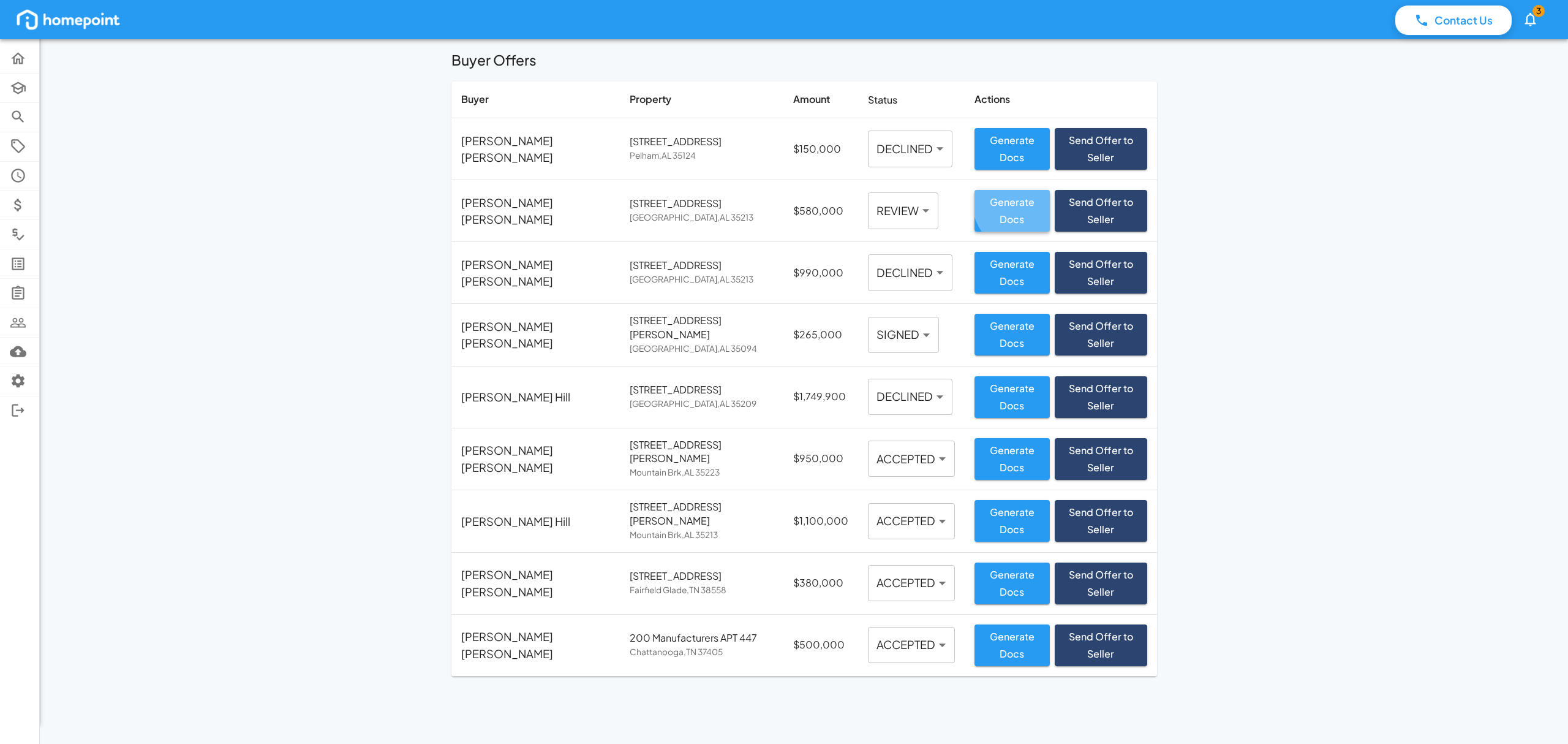
click at [987, 199] on button "Generate Docs" at bounding box center [1012, 210] width 76 height 41
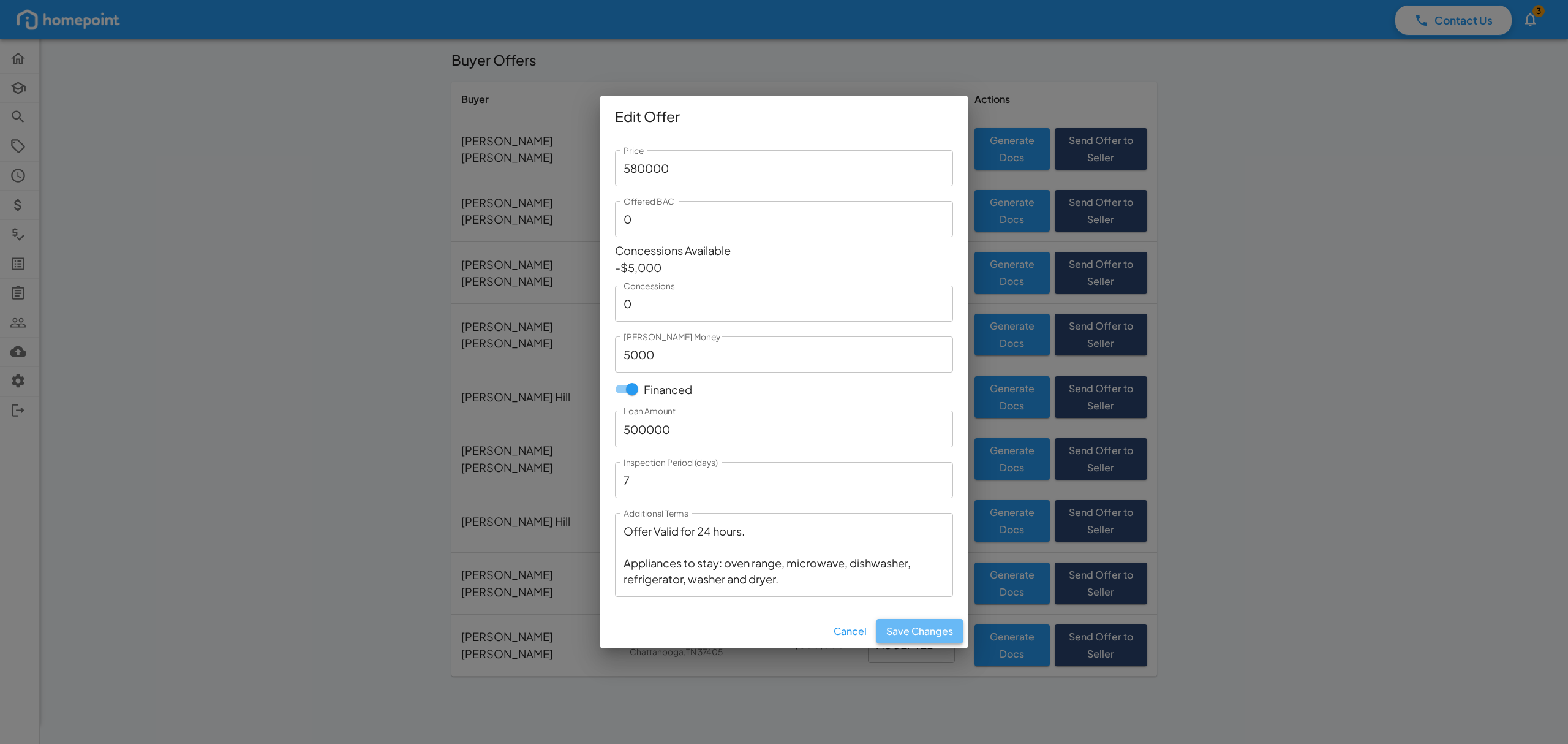
click at [902, 626] on button "Save Changes" at bounding box center [920, 631] width 86 height 25
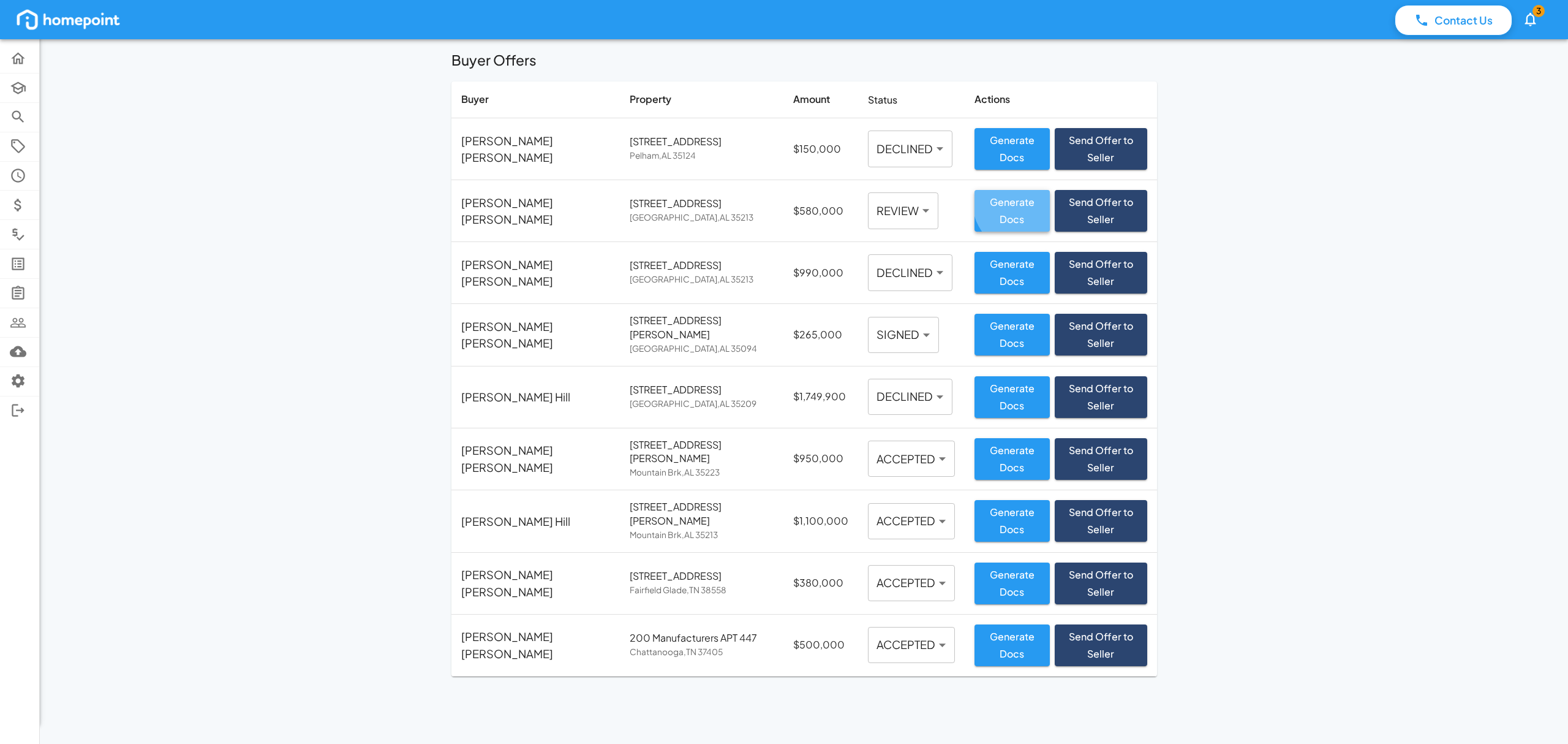
click at [984, 201] on button "Generate Docs" at bounding box center [1012, 210] width 76 height 41
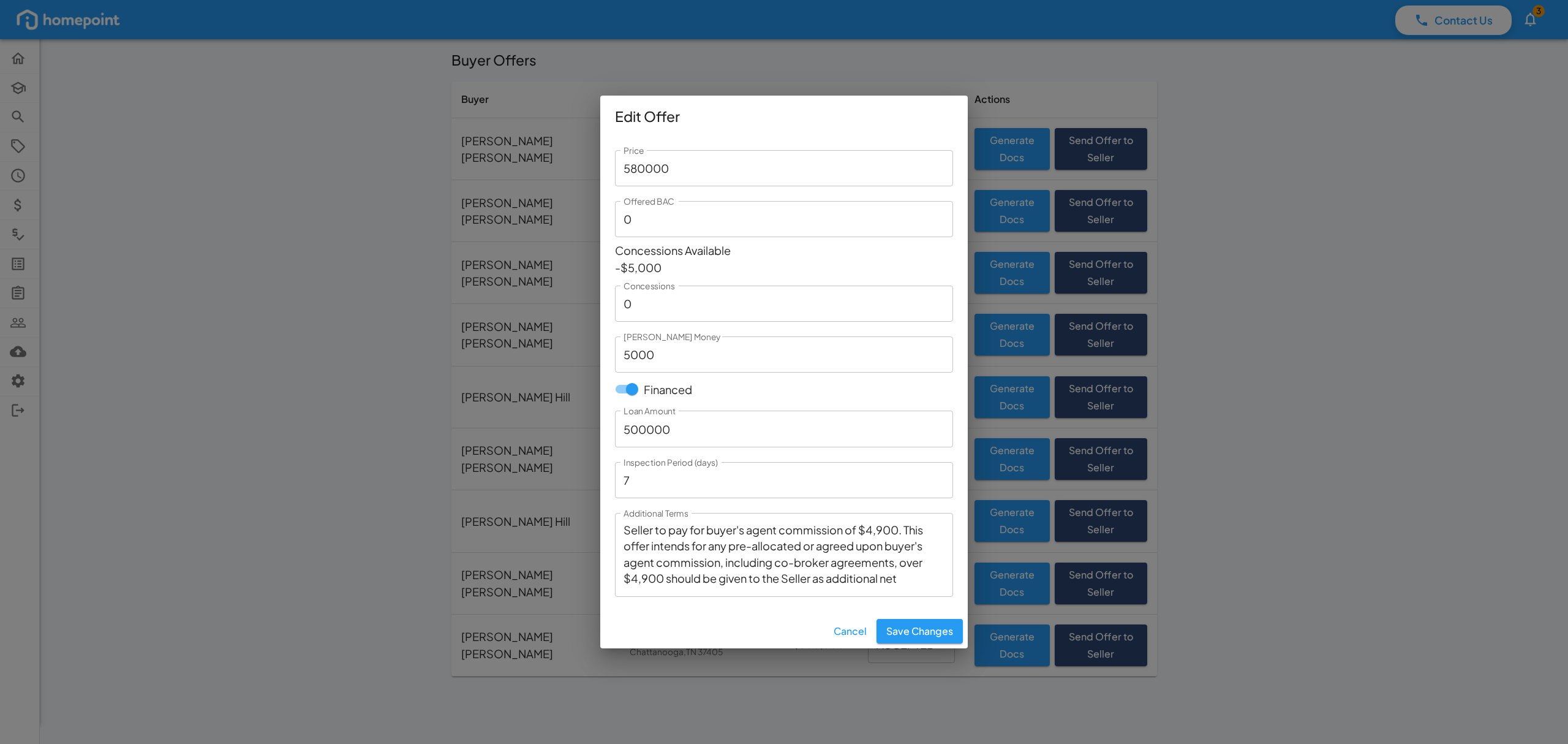
scroll to position [97, 0]
click at [928, 628] on button "Save Changes" at bounding box center [920, 631] width 86 height 25
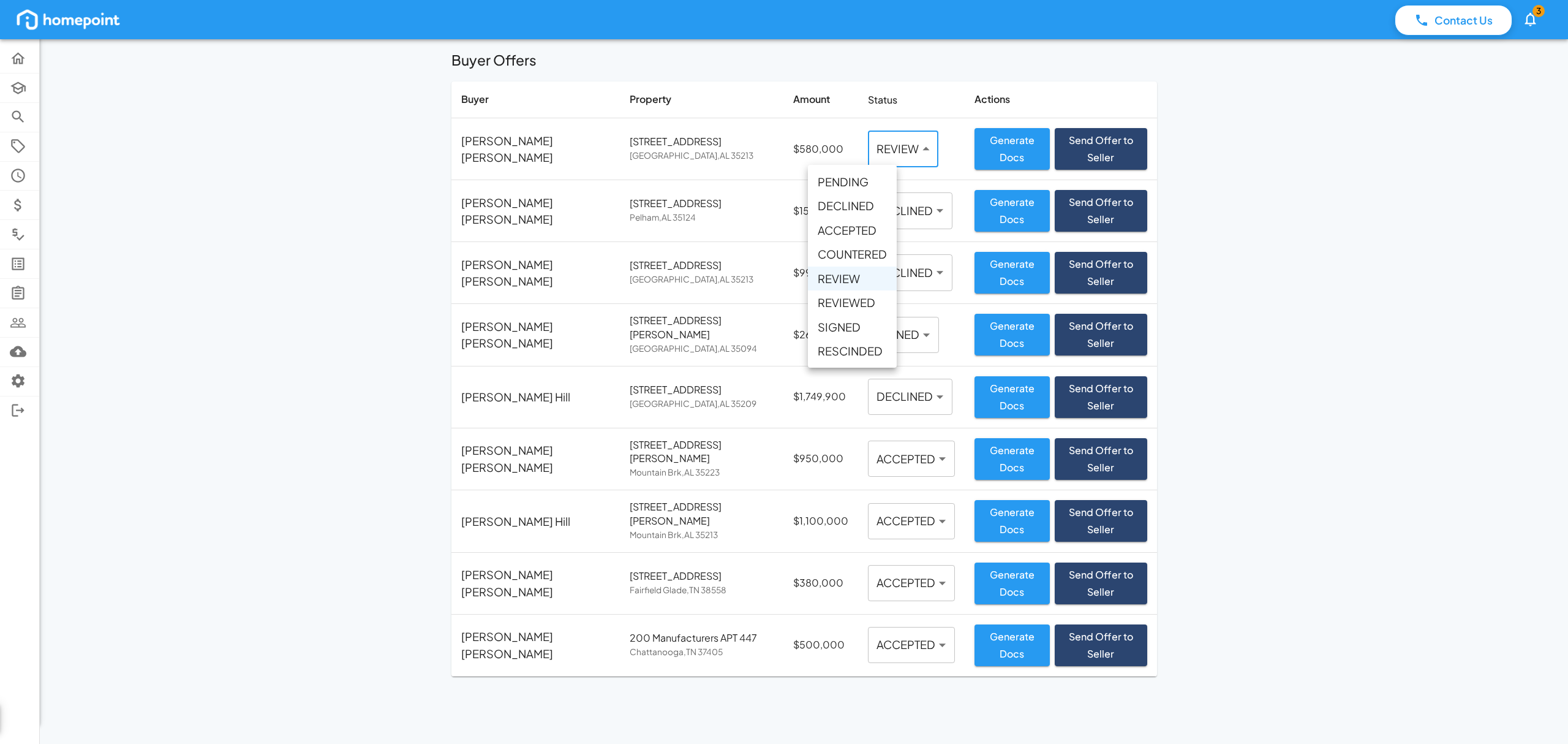
click at [875, 151] on body "Contact Us 3 Home Academy Browse Properties Selling Showings Buyer Offers Comps…" at bounding box center [784, 372] width 1568 height 744
click at [855, 304] on li "REVIEWED" at bounding box center [852, 302] width 89 height 24
type input "********"
click at [280, 132] on div "Contact Us 3 Home Academy Browse Properties Selling Showings Buyer Offers Comps…" at bounding box center [784, 372] width 1568 height 744
